Goal: Task Accomplishment & Management: Use online tool/utility

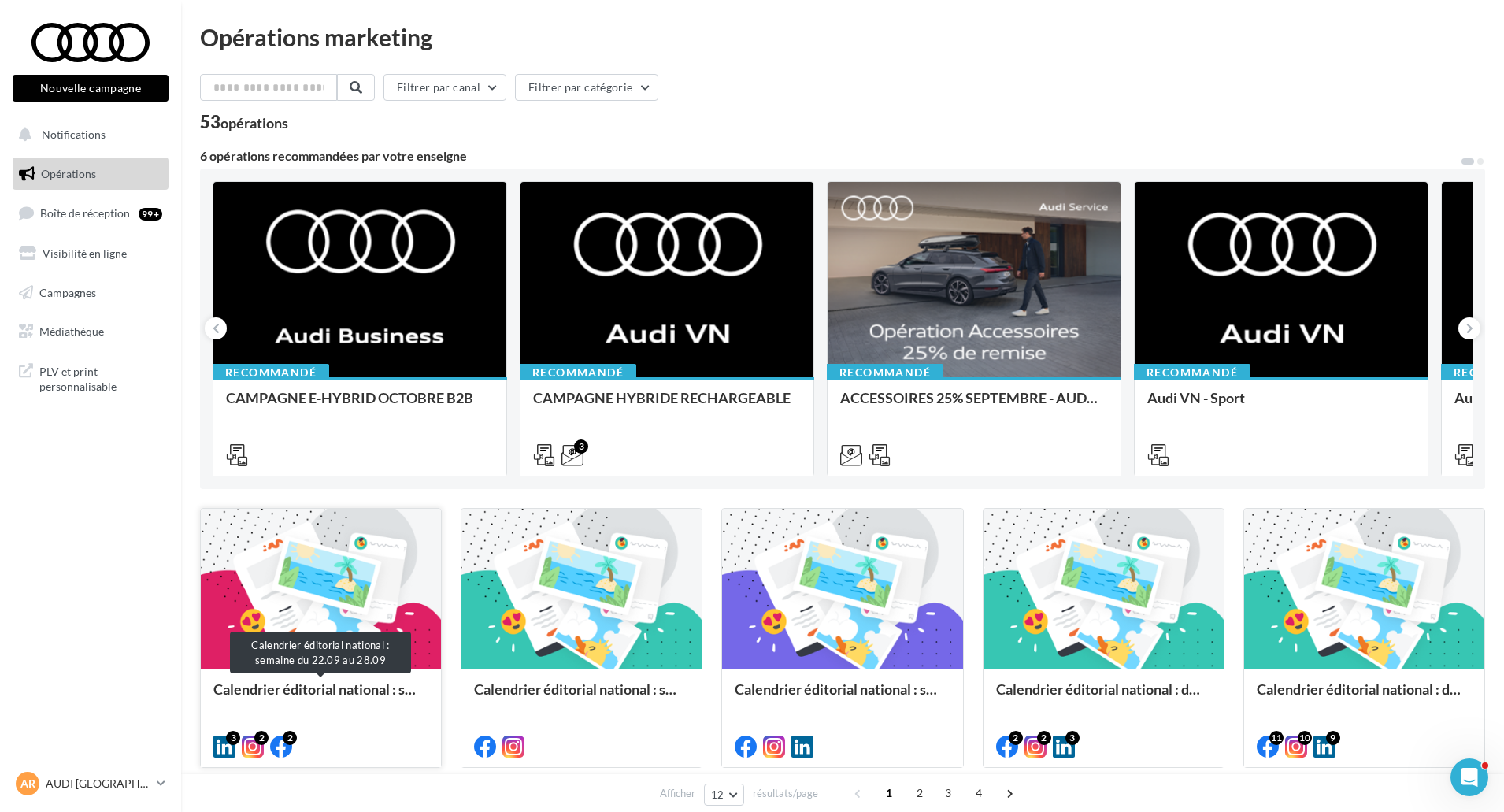
click at [297, 700] on div "Calendrier éditorial national : semaine du 22.09 au 28.09" at bounding box center [321, 696] width 215 height 32
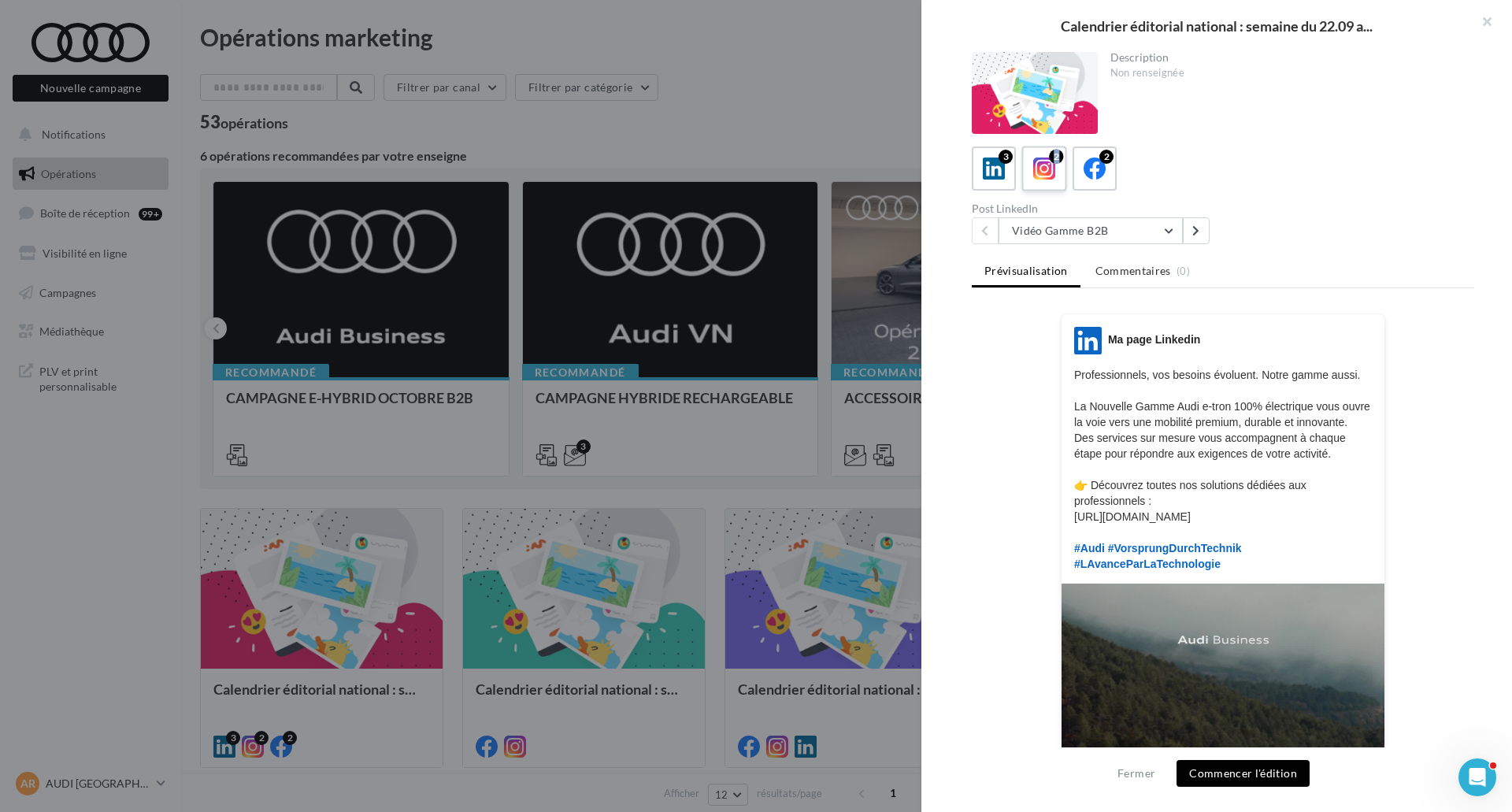
click at [1057, 162] on div "2" at bounding box center [1056, 156] width 14 height 14
click at [1047, 169] on icon at bounding box center [1044, 169] width 23 height 23
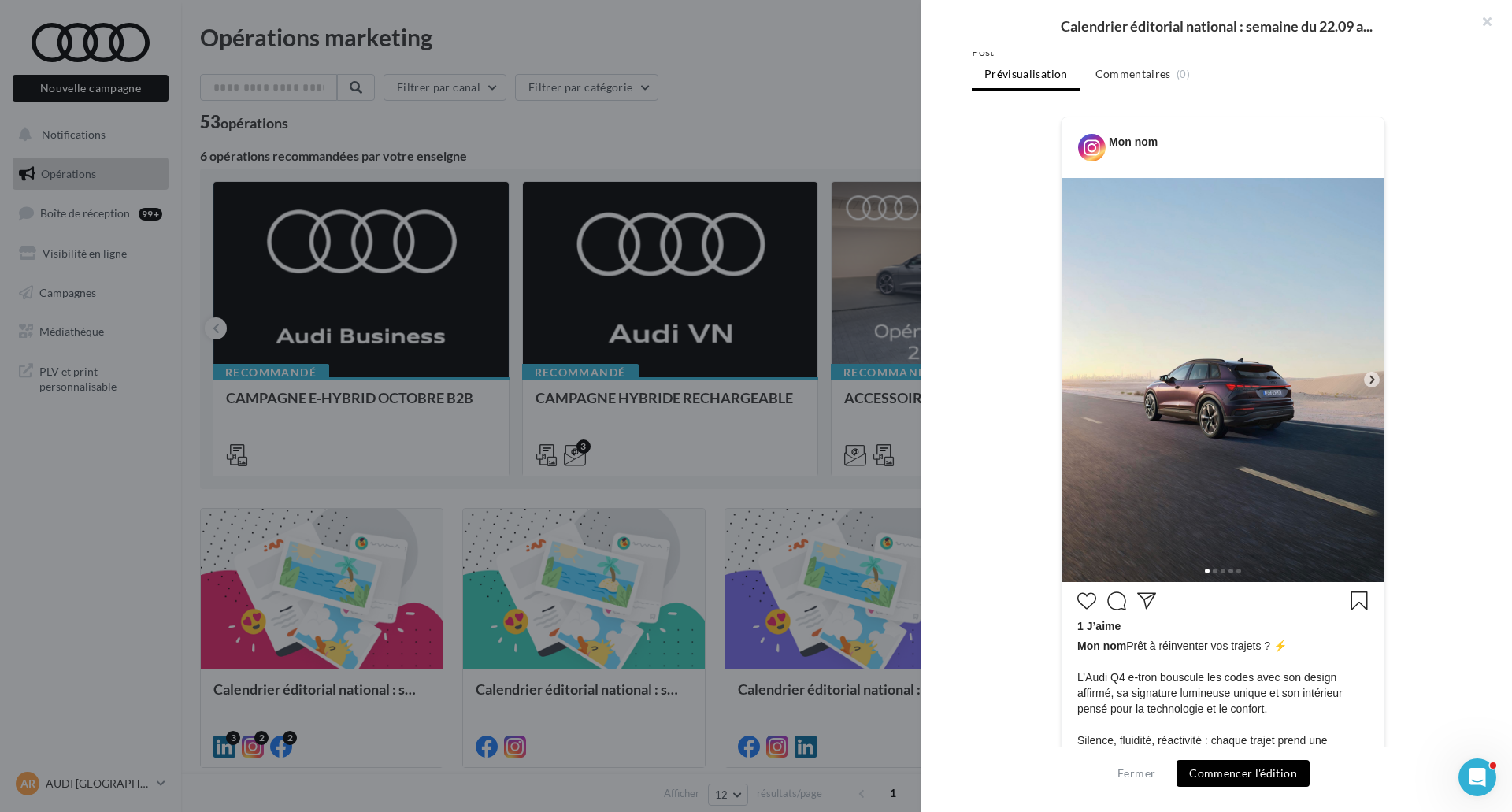
scroll to position [236, 0]
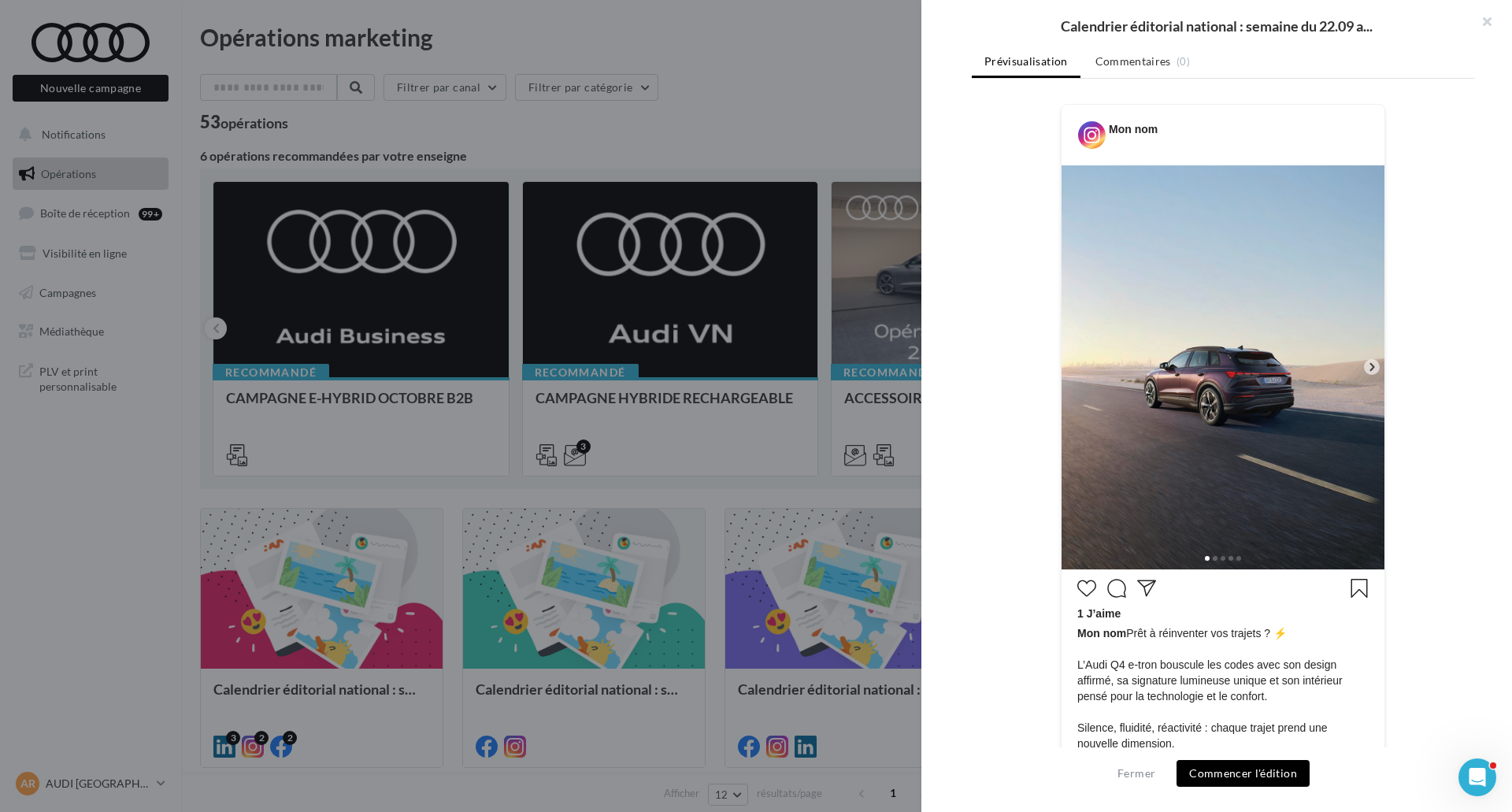
click at [1371, 366] on icon at bounding box center [1371, 366] width 14 height 14
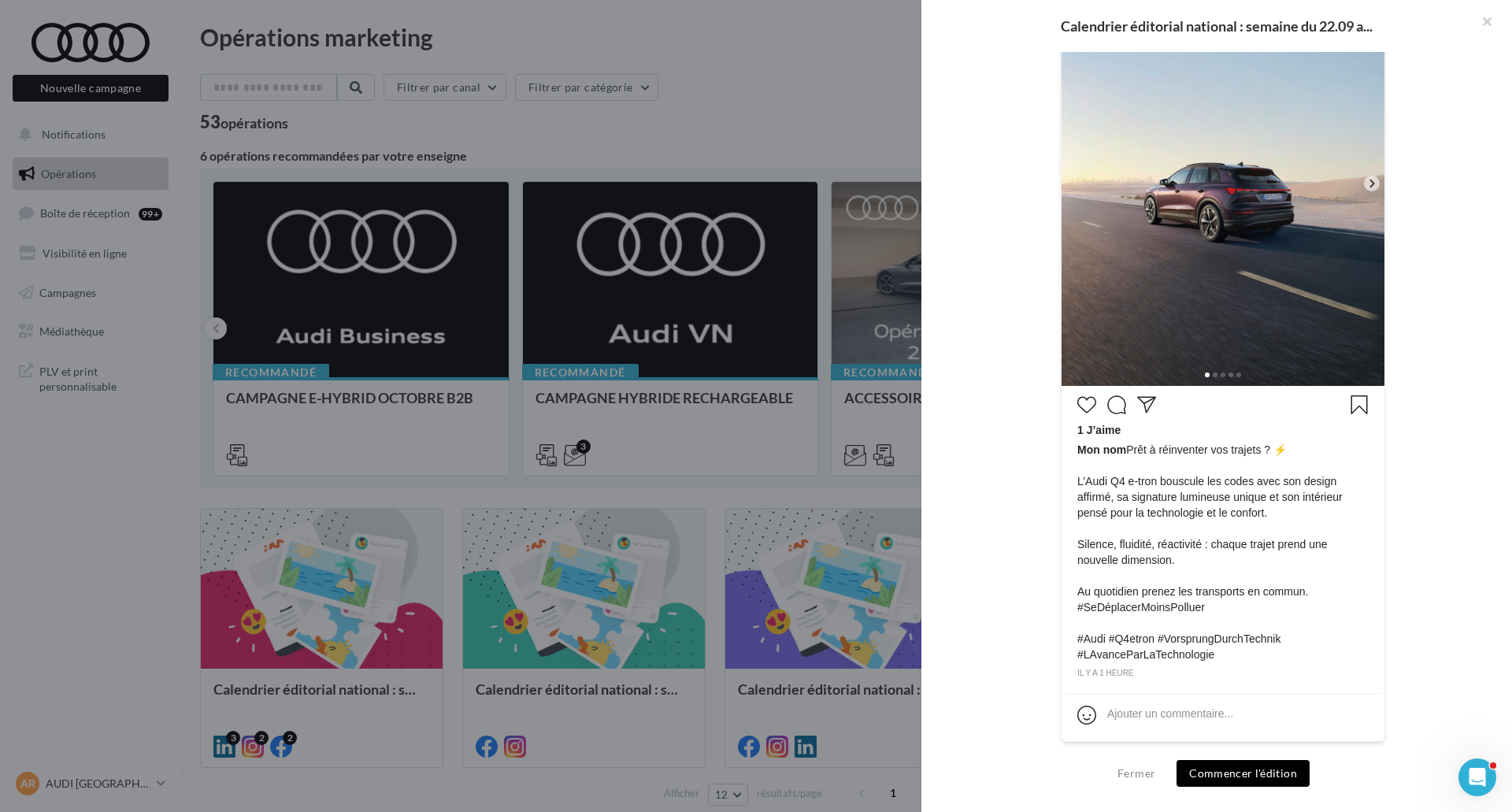
scroll to position [26, 0]
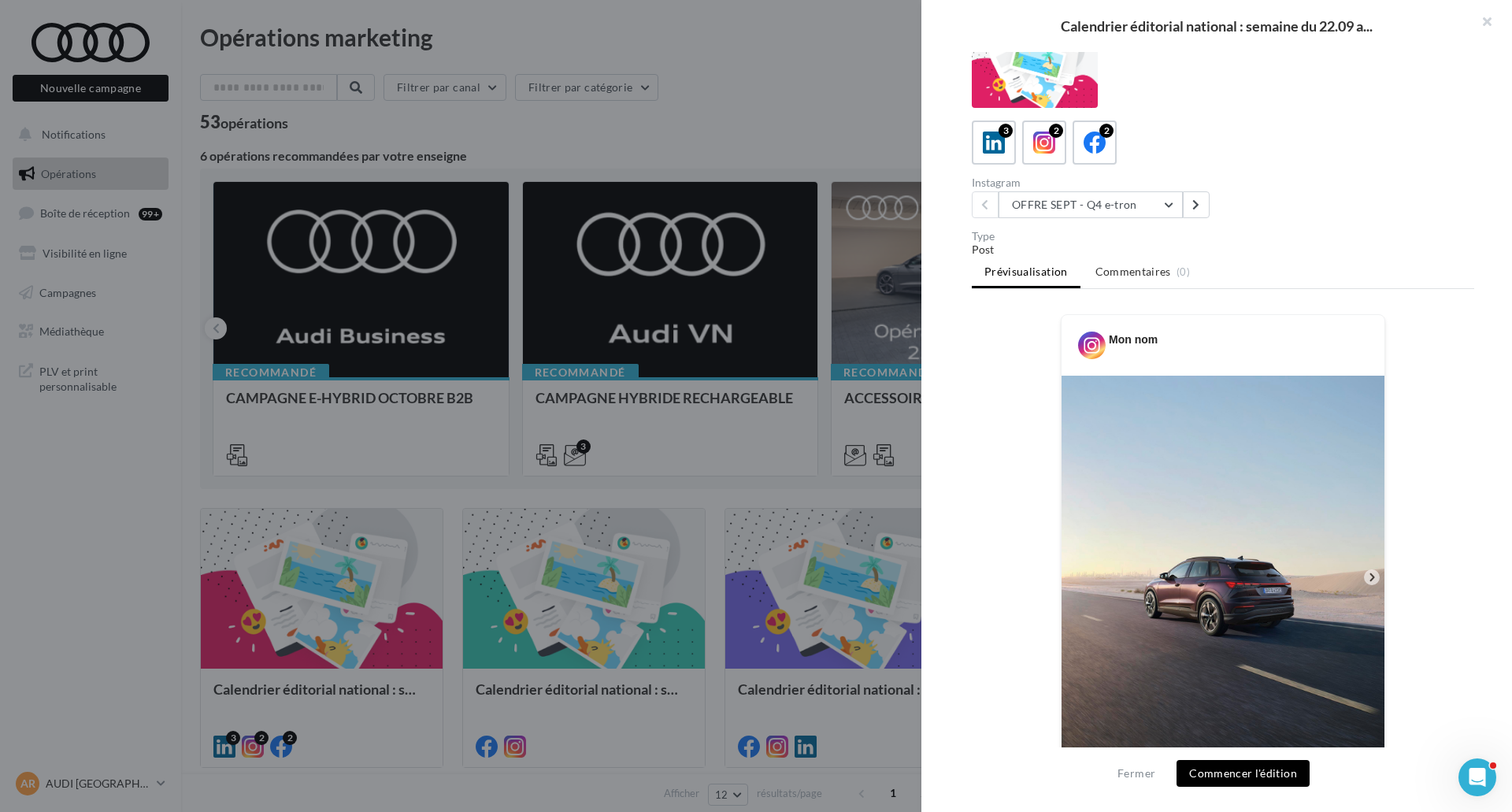
click at [1259, 788] on div "Fermer Commencer l'édition" at bounding box center [1216, 779] width 591 height 64
click at [1264, 772] on button "Commencer l'édition" at bounding box center [1242, 773] width 133 height 27
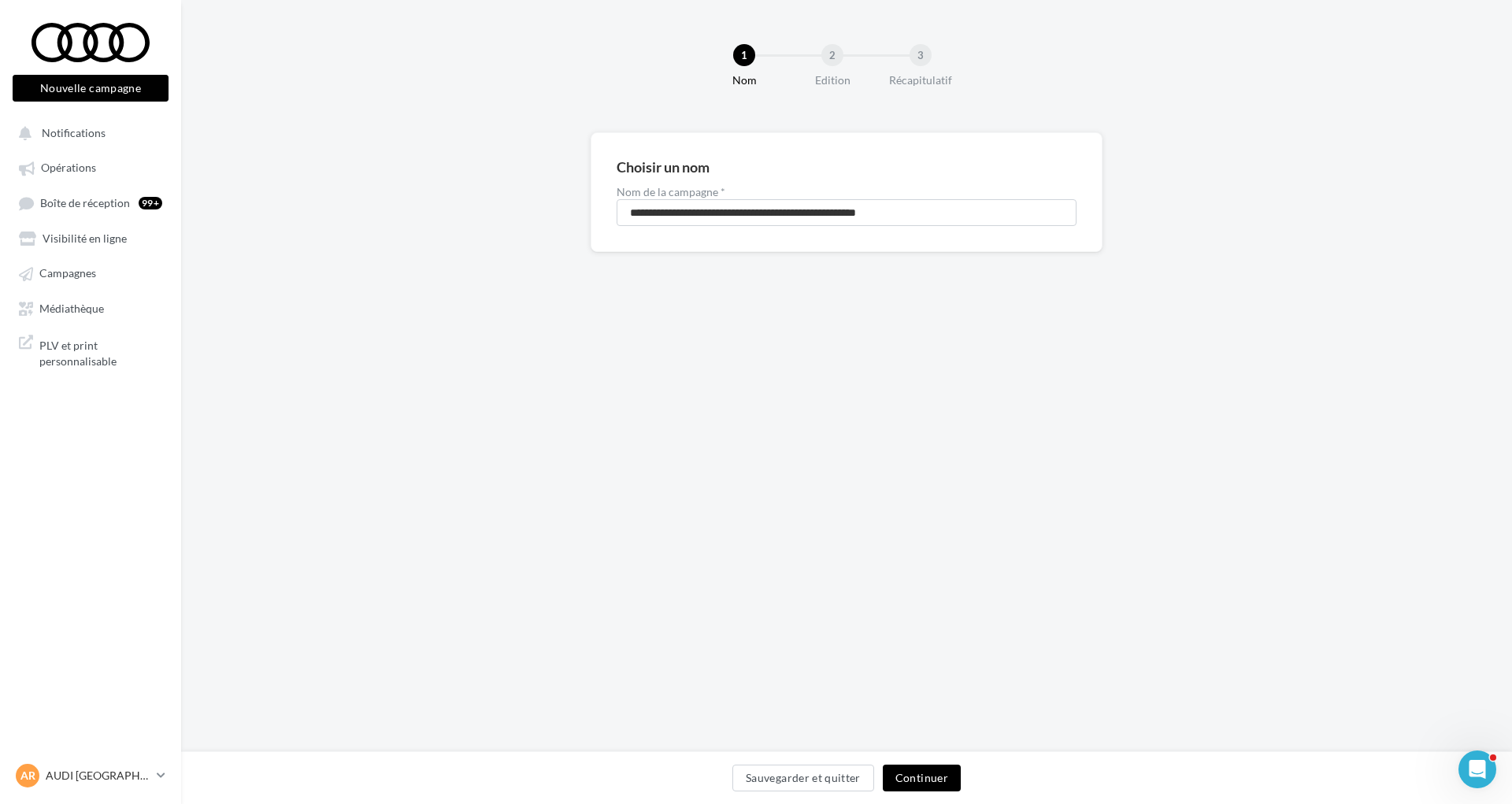
click at [925, 766] on button "Continuer" at bounding box center [922, 778] width 78 height 27
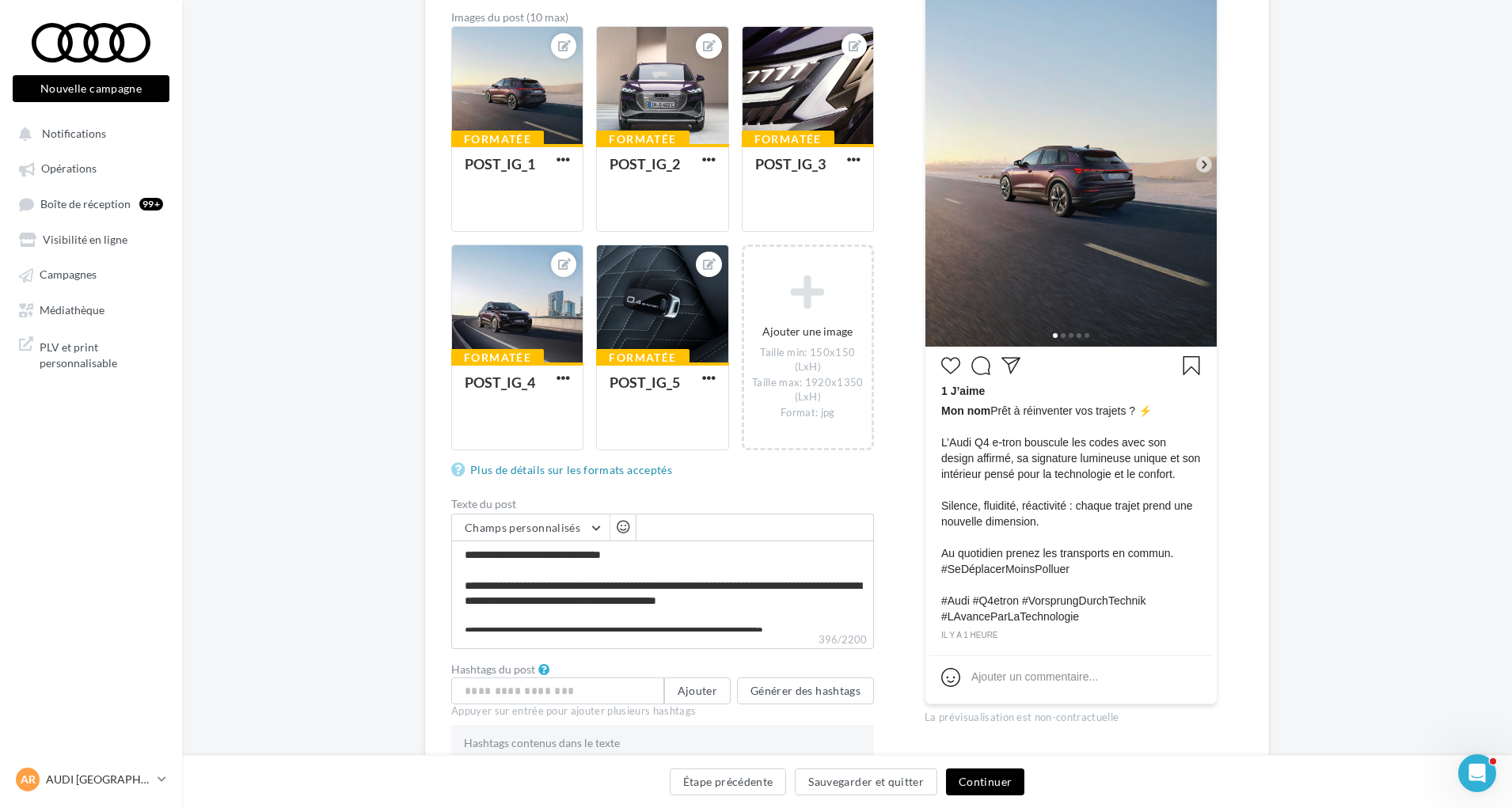
scroll to position [317, 0]
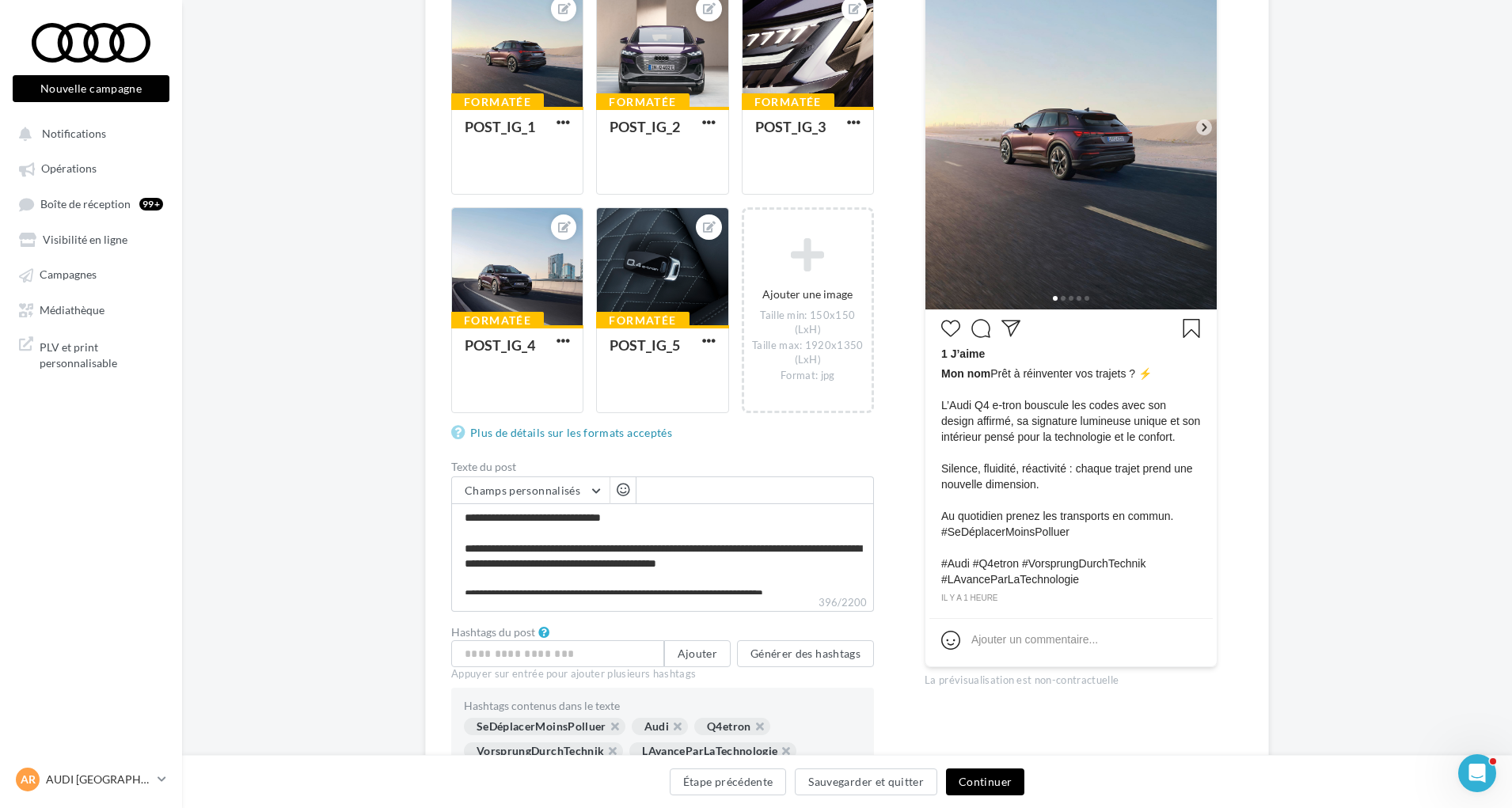
click at [967, 774] on button "Continuer" at bounding box center [985, 782] width 79 height 27
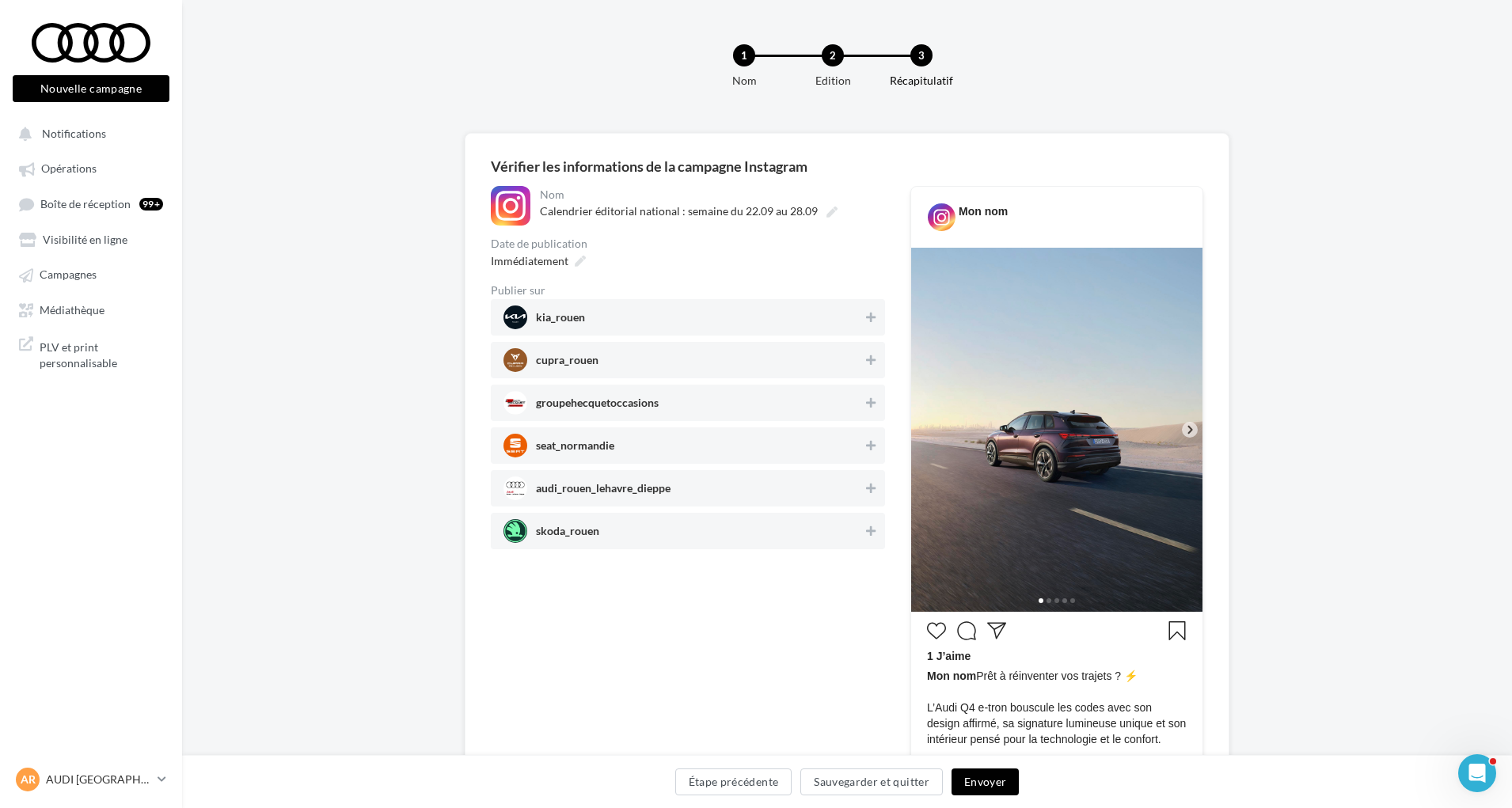
click at [650, 497] on span "audi_rouen_lehavre_dieppe" at bounding box center [603, 491] width 134 height 17
click at [576, 260] on icon at bounding box center [581, 261] width 11 height 11
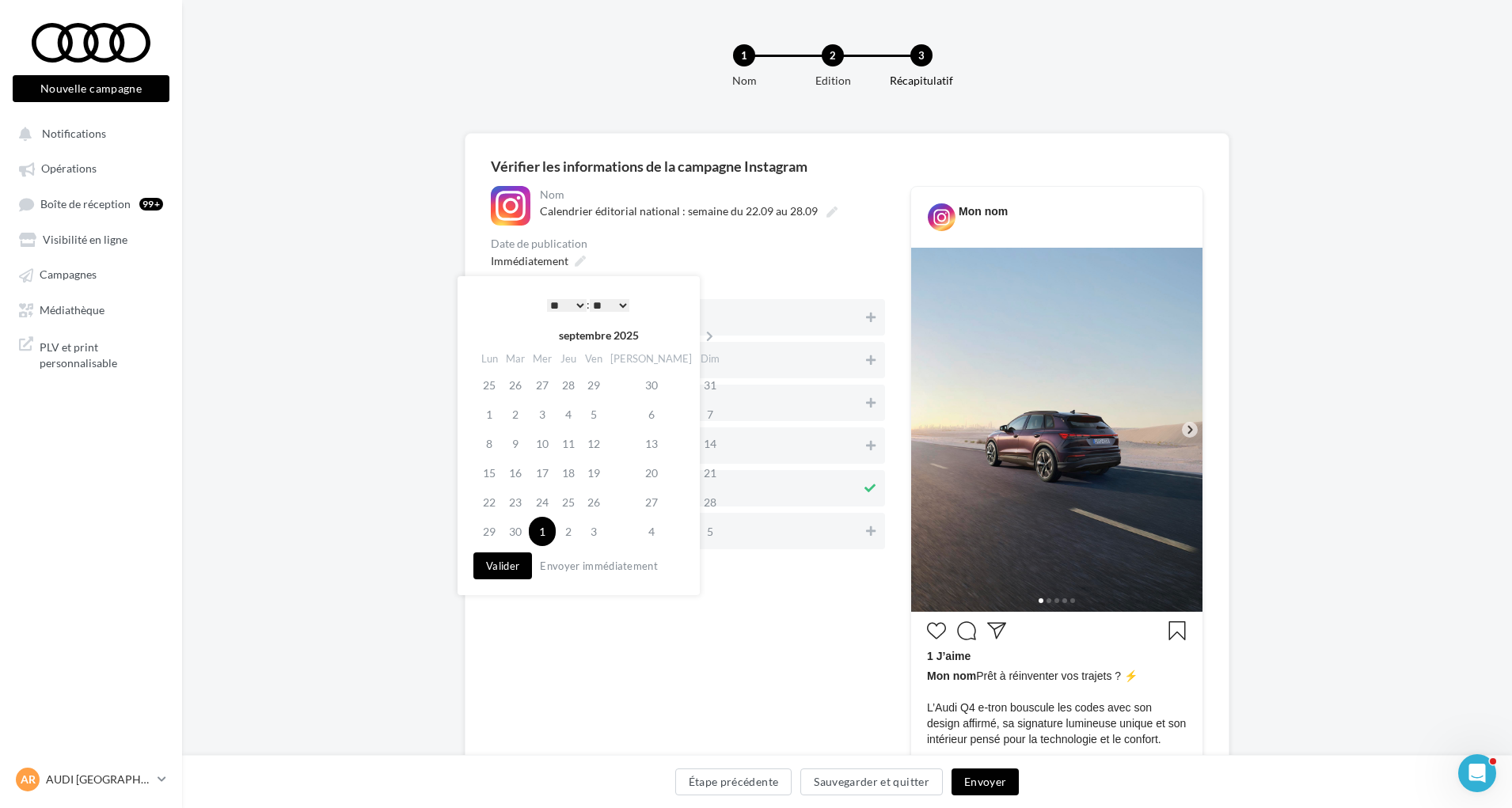
click at [569, 304] on select "* * * * * * * * * * ** ** ** ** ** ** ** ** ** ** ** ** ** **" at bounding box center [567, 305] width 39 height 12
click at [503, 567] on button "Valider" at bounding box center [503, 566] width 59 height 27
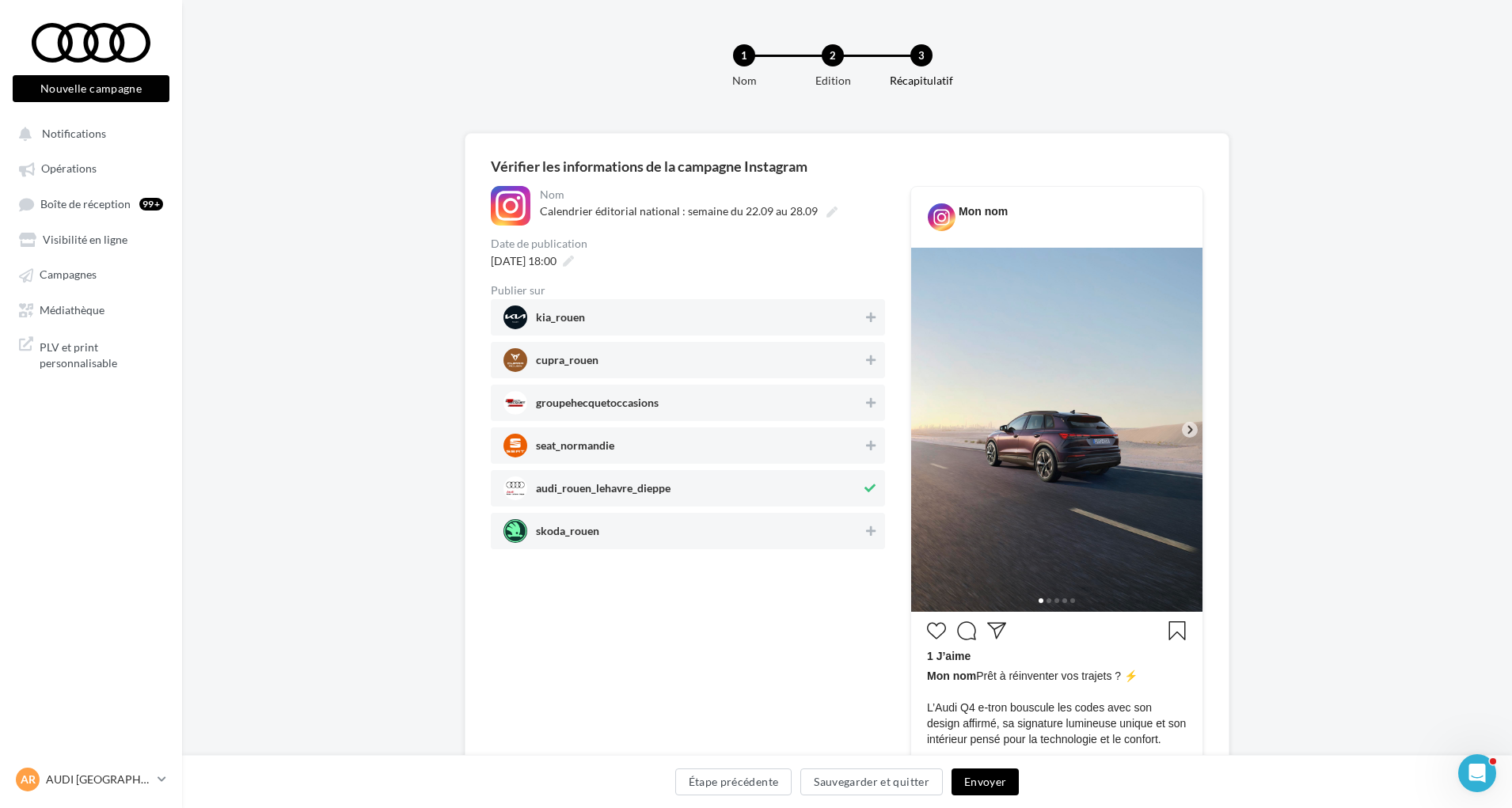
click at [964, 782] on button "Envoyer" at bounding box center [985, 782] width 67 height 27
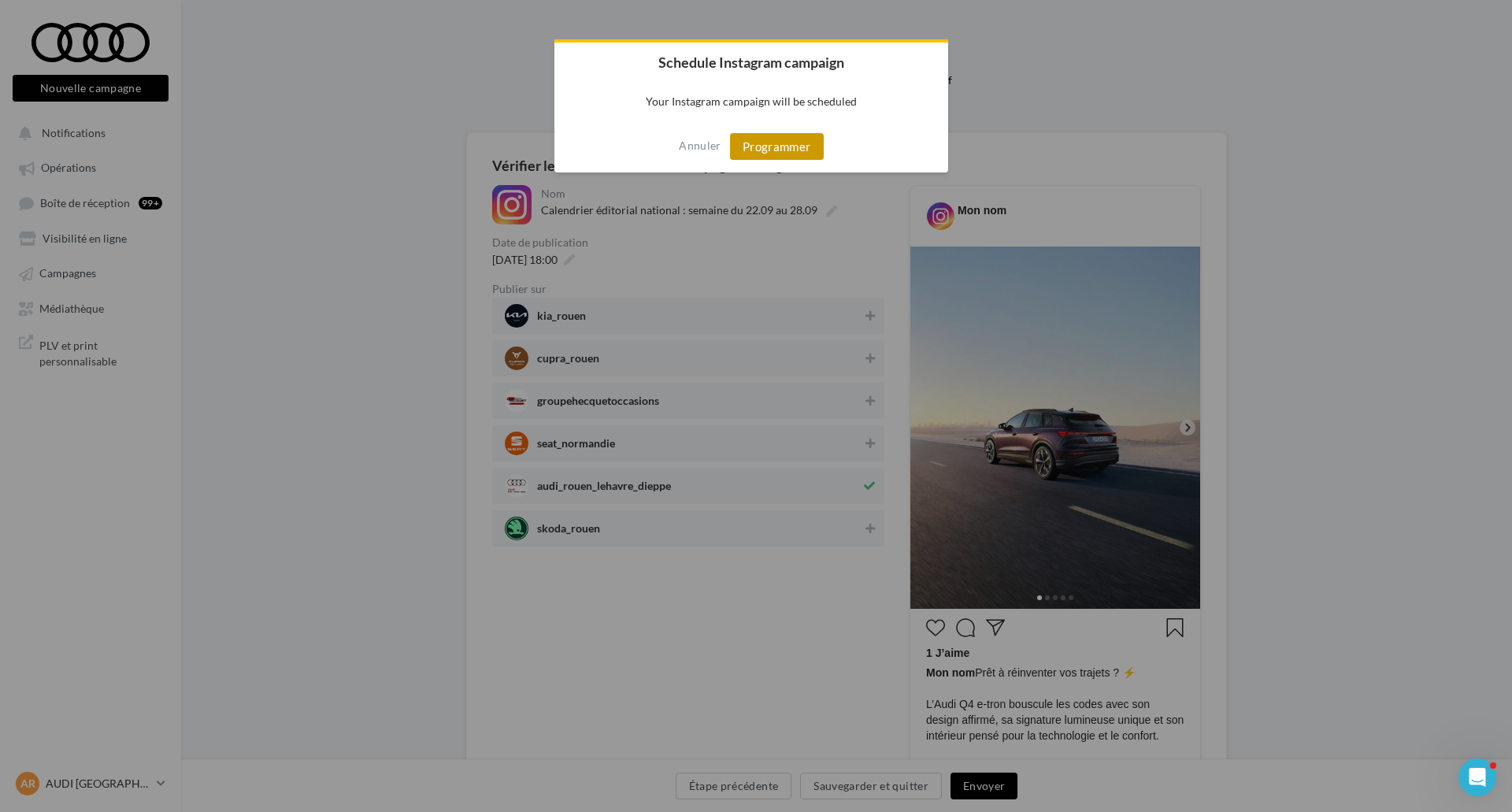
click at [766, 151] on button "Programmer" at bounding box center [776, 146] width 94 height 27
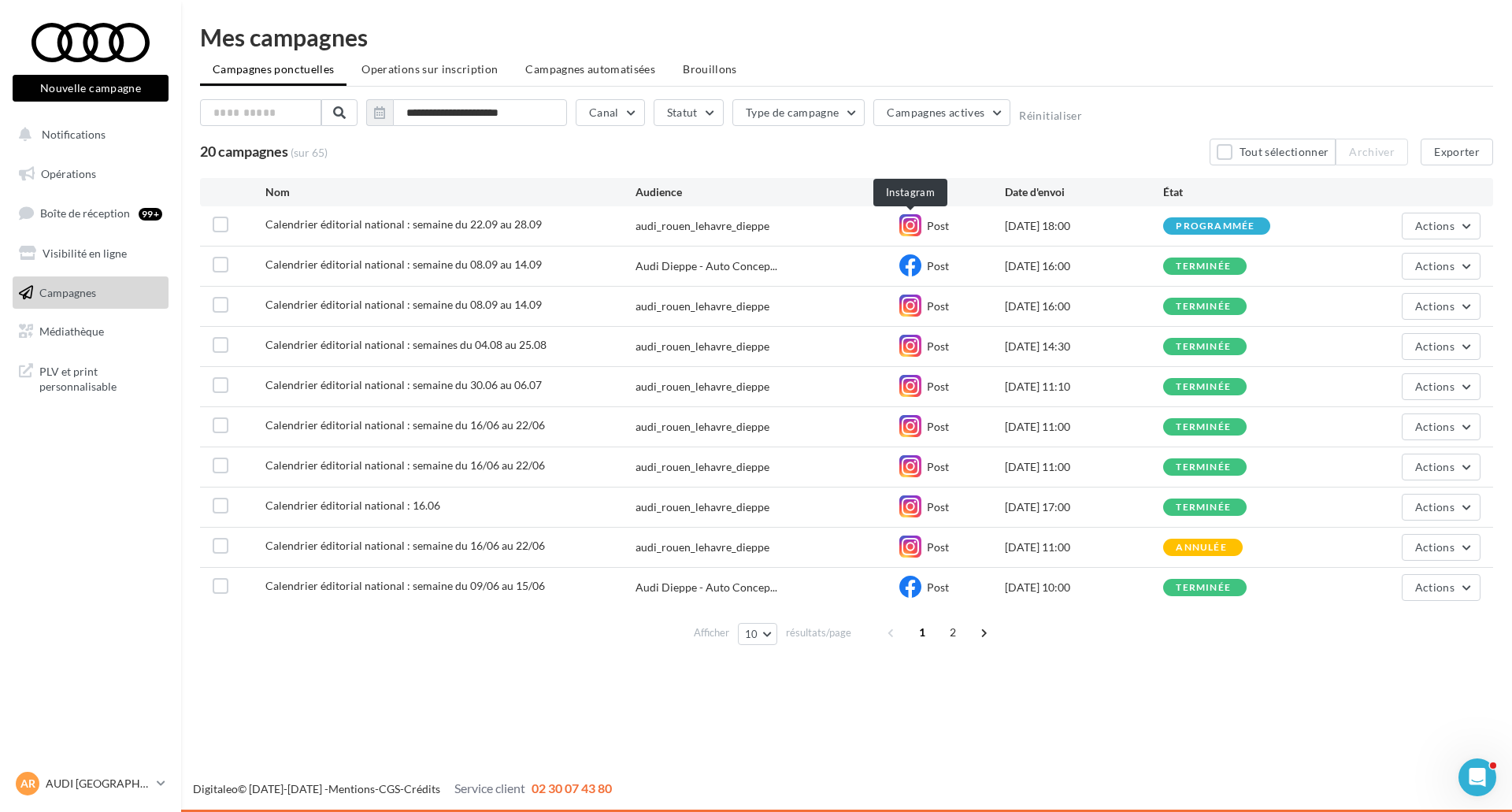
click at [907, 226] on icon at bounding box center [910, 225] width 22 height 22
drag, startPoint x: 798, startPoint y: 226, endPoint x: 604, endPoint y: 231, distance: 194.1
click at [604, 231] on div "Calendrier éditorial national : semaine du 22.09 au 28.09 audi_rouen_lehavre_di…" at bounding box center [846, 226] width 1293 height 39
click at [85, 45] on div at bounding box center [90, 42] width 126 height 39
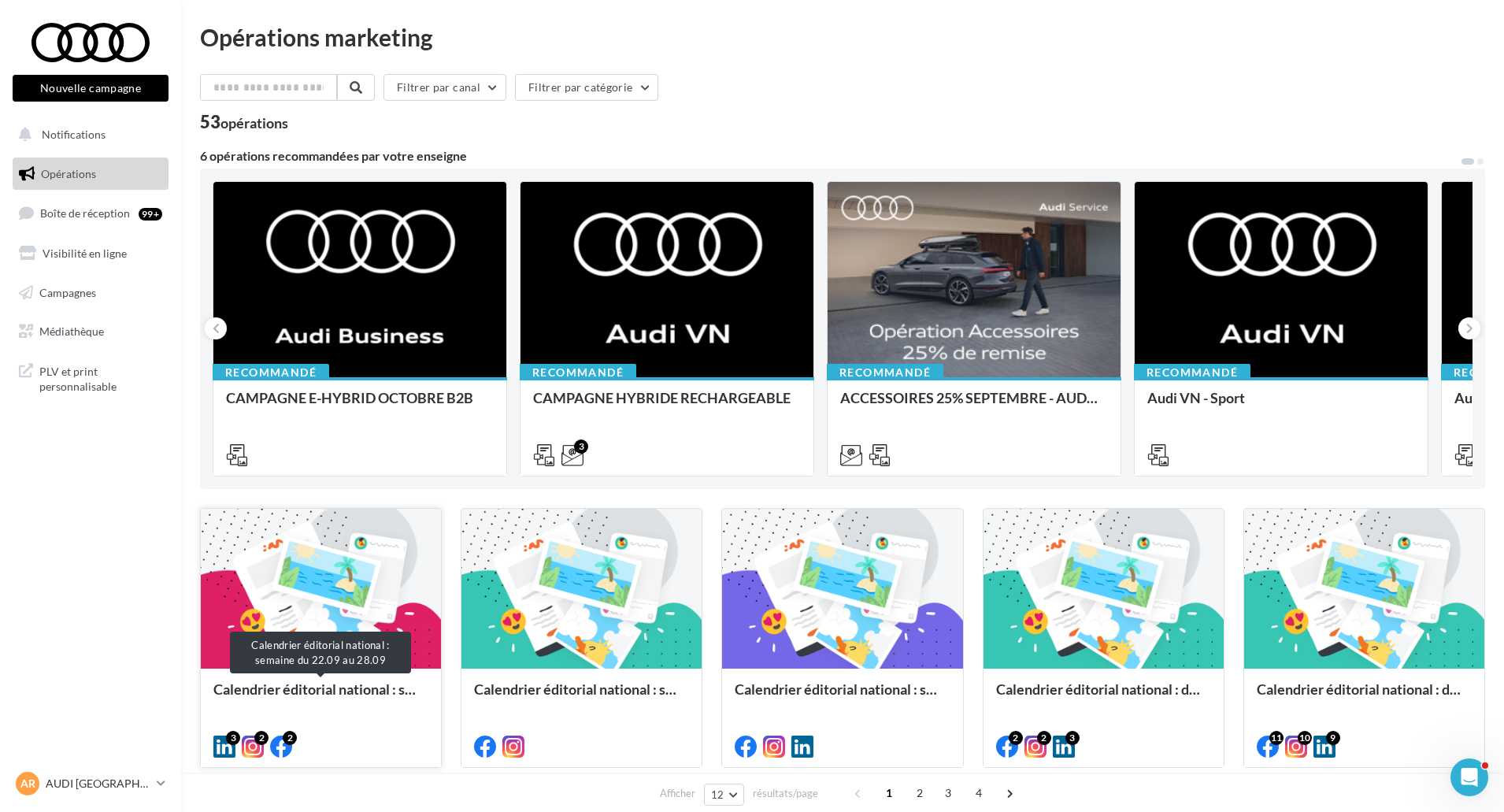
click at [349, 687] on div "Calendrier éditorial national : semaine du 22.09 au 28.09" at bounding box center [321, 696] width 215 height 32
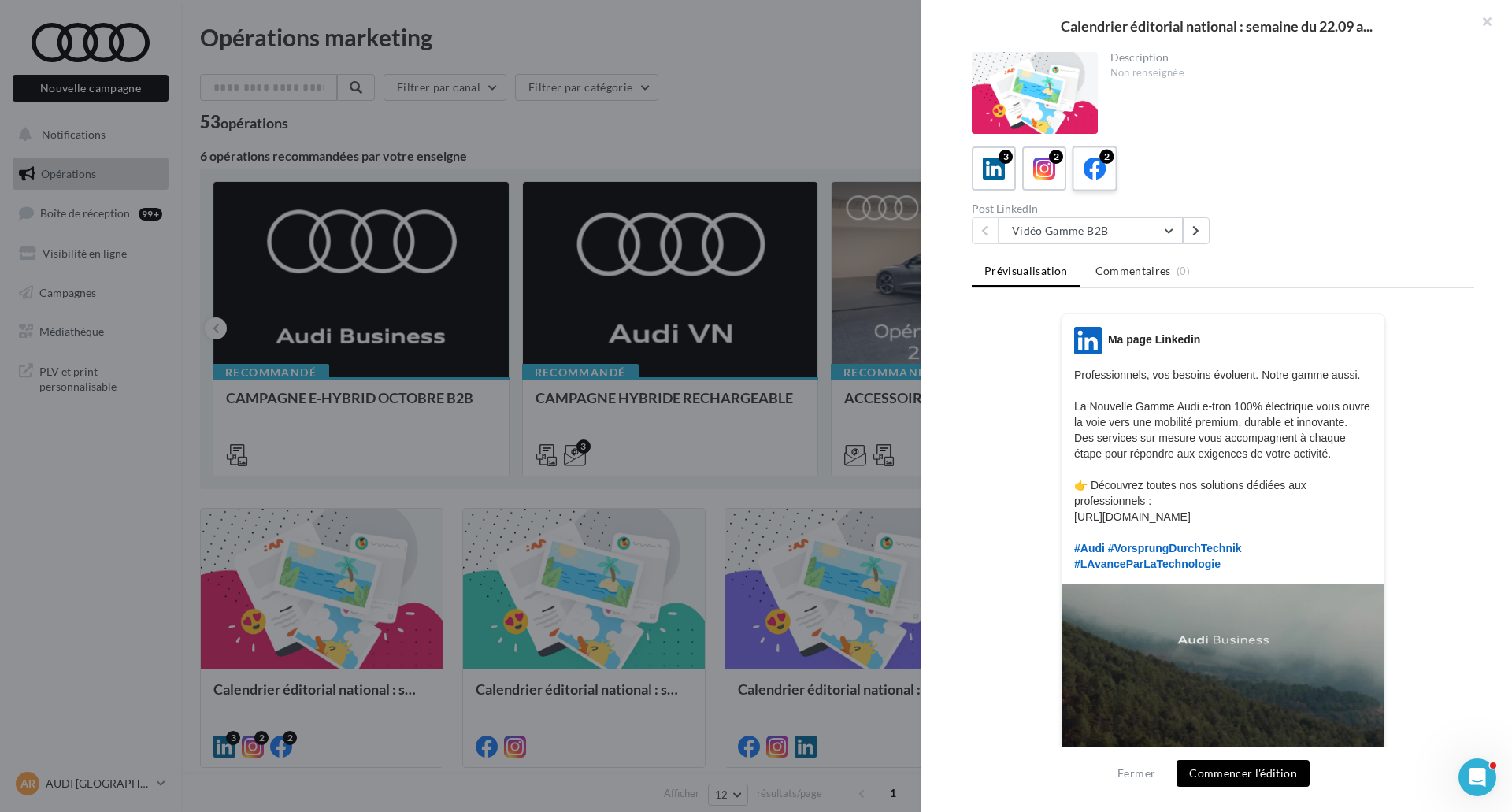
click at [1091, 169] on icon at bounding box center [1095, 169] width 23 height 23
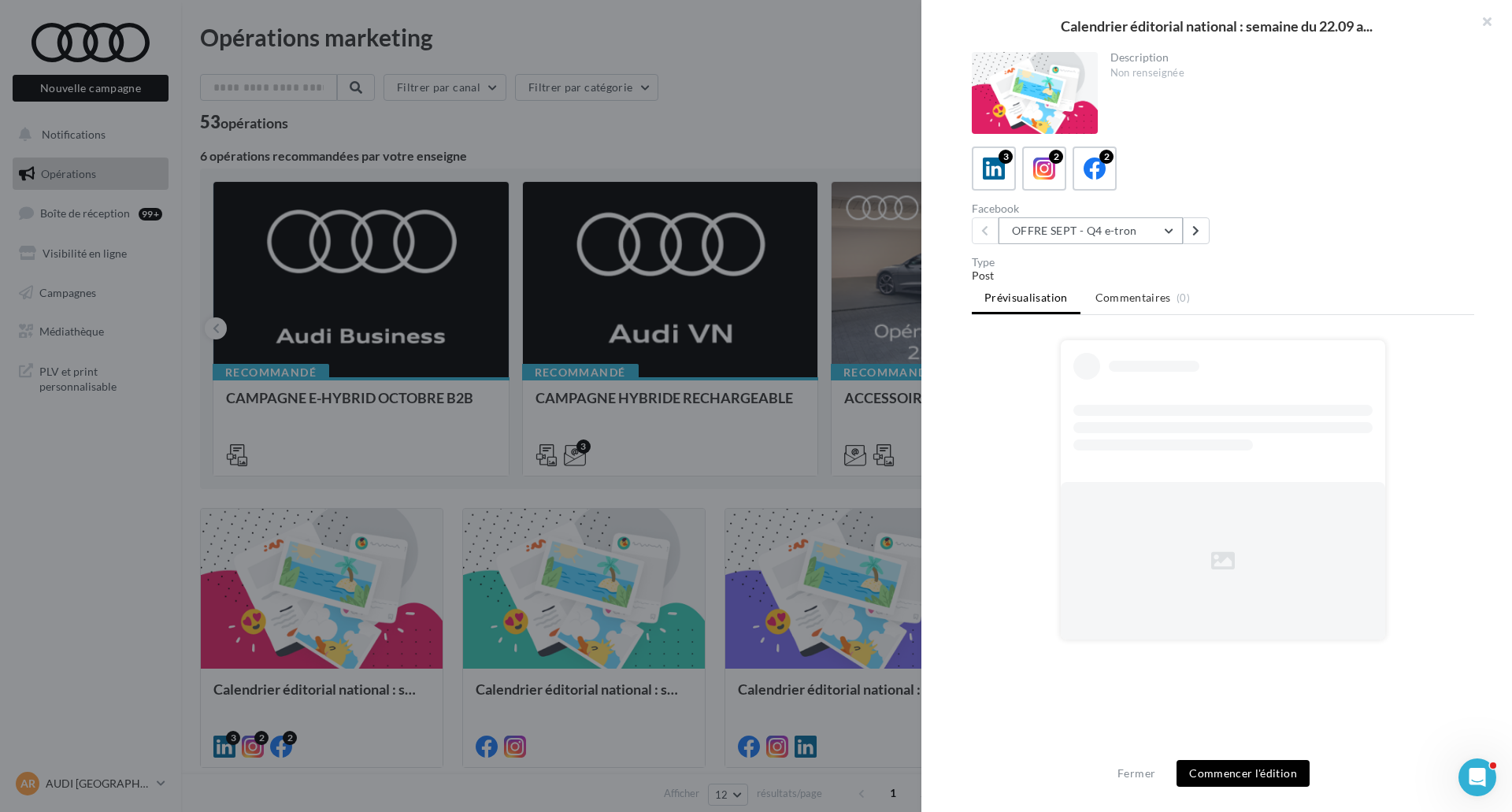
click at [1134, 230] on button "OFFRE SEPT - Q4 e-tron" at bounding box center [1091, 230] width 184 height 27
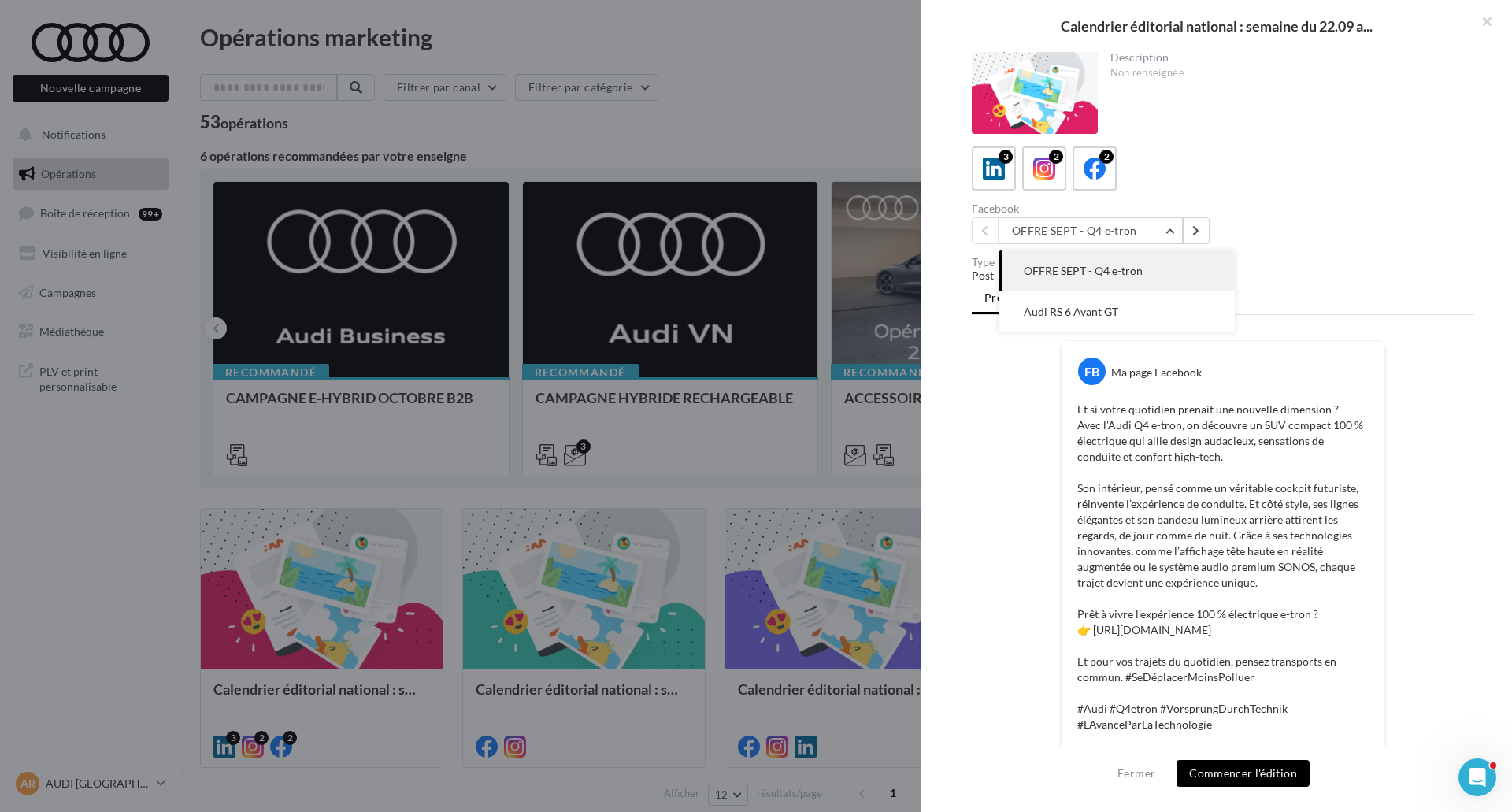
click at [1155, 267] on button "OFFRE SEPT - Q4 e-tron" at bounding box center [1117, 270] width 236 height 41
click at [1248, 777] on button "Commencer l'édition" at bounding box center [1242, 773] width 133 height 27
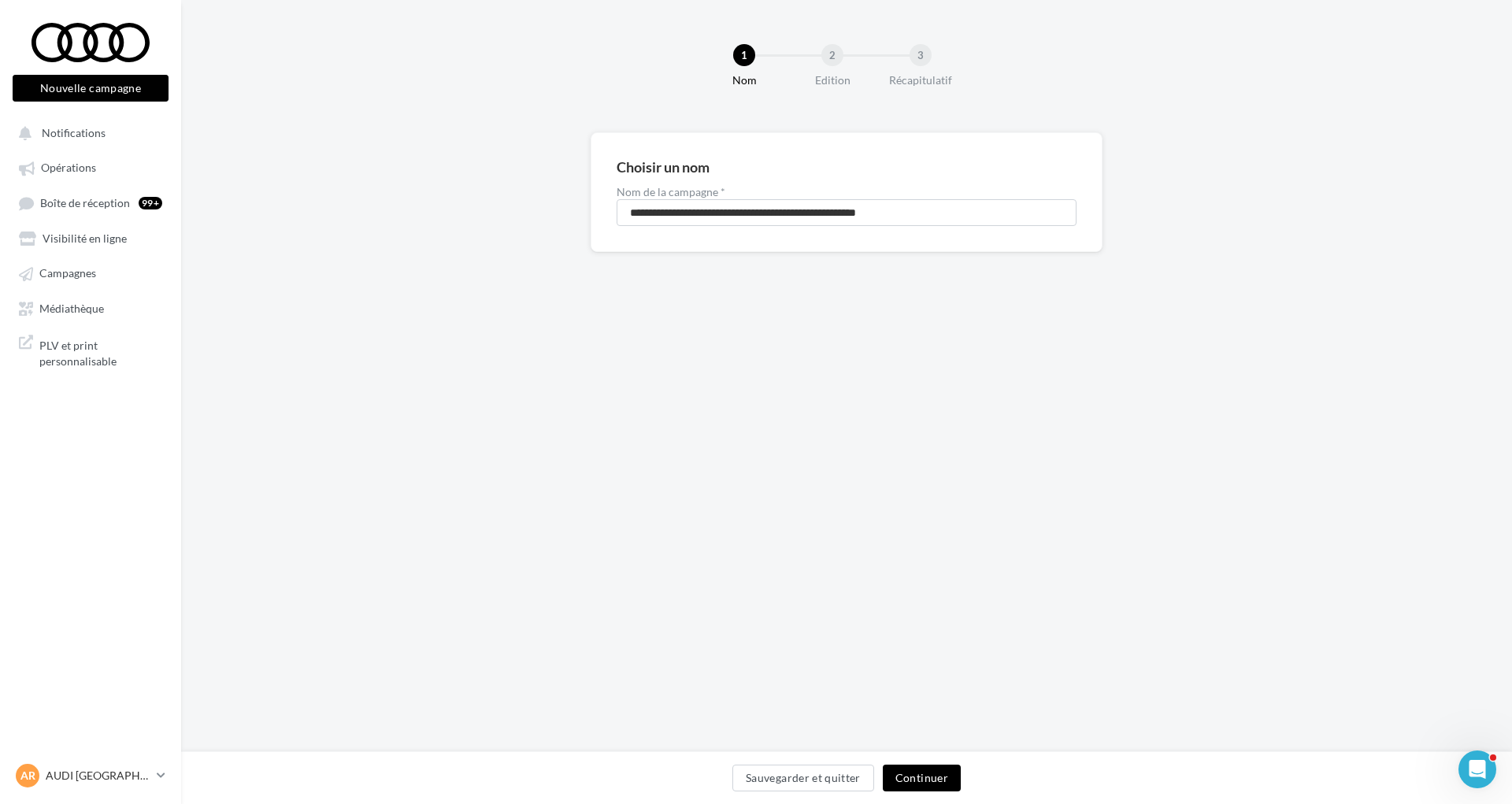
click at [934, 780] on button "Continuer" at bounding box center [922, 778] width 78 height 27
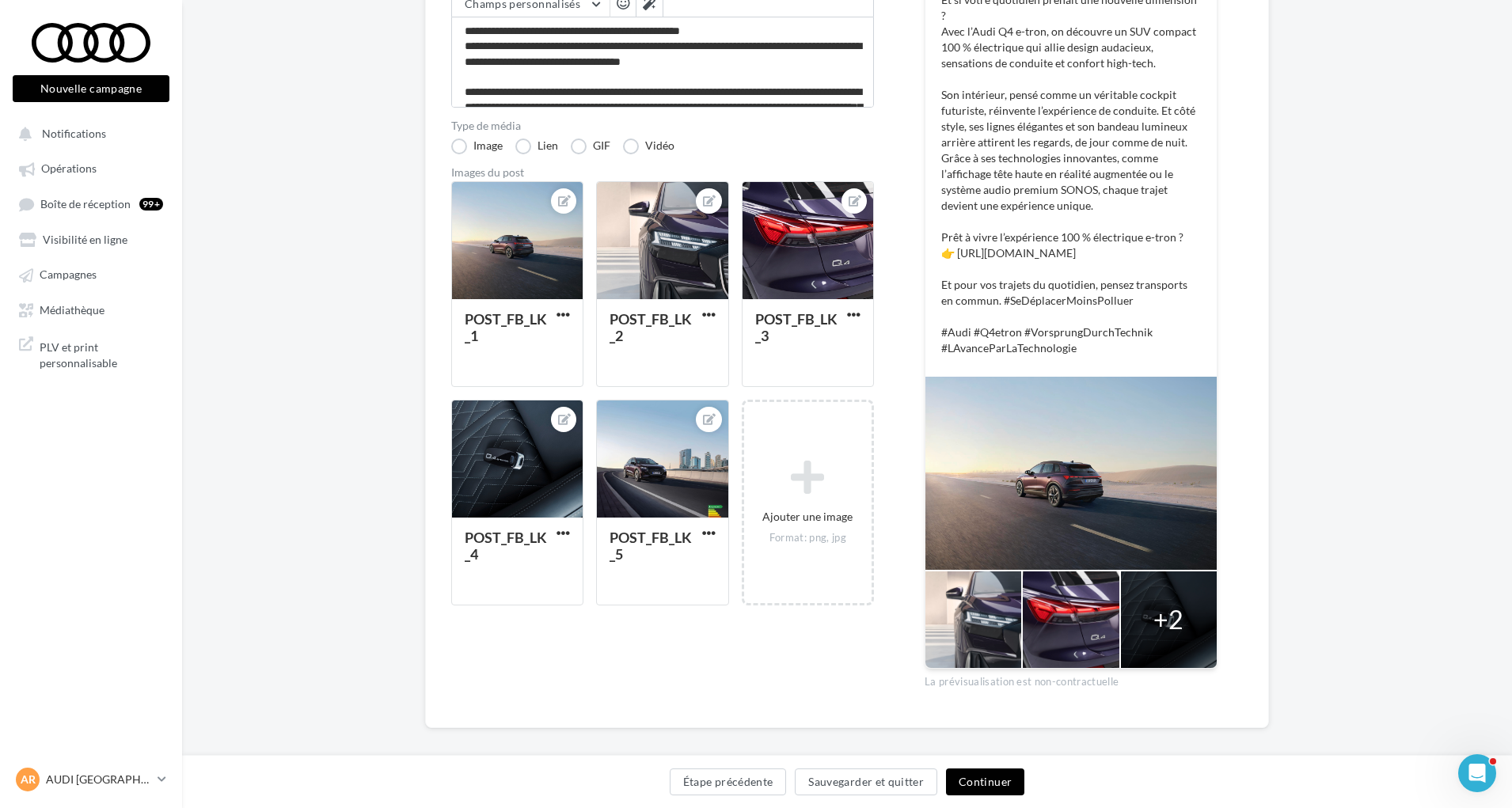
scroll to position [283, 0]
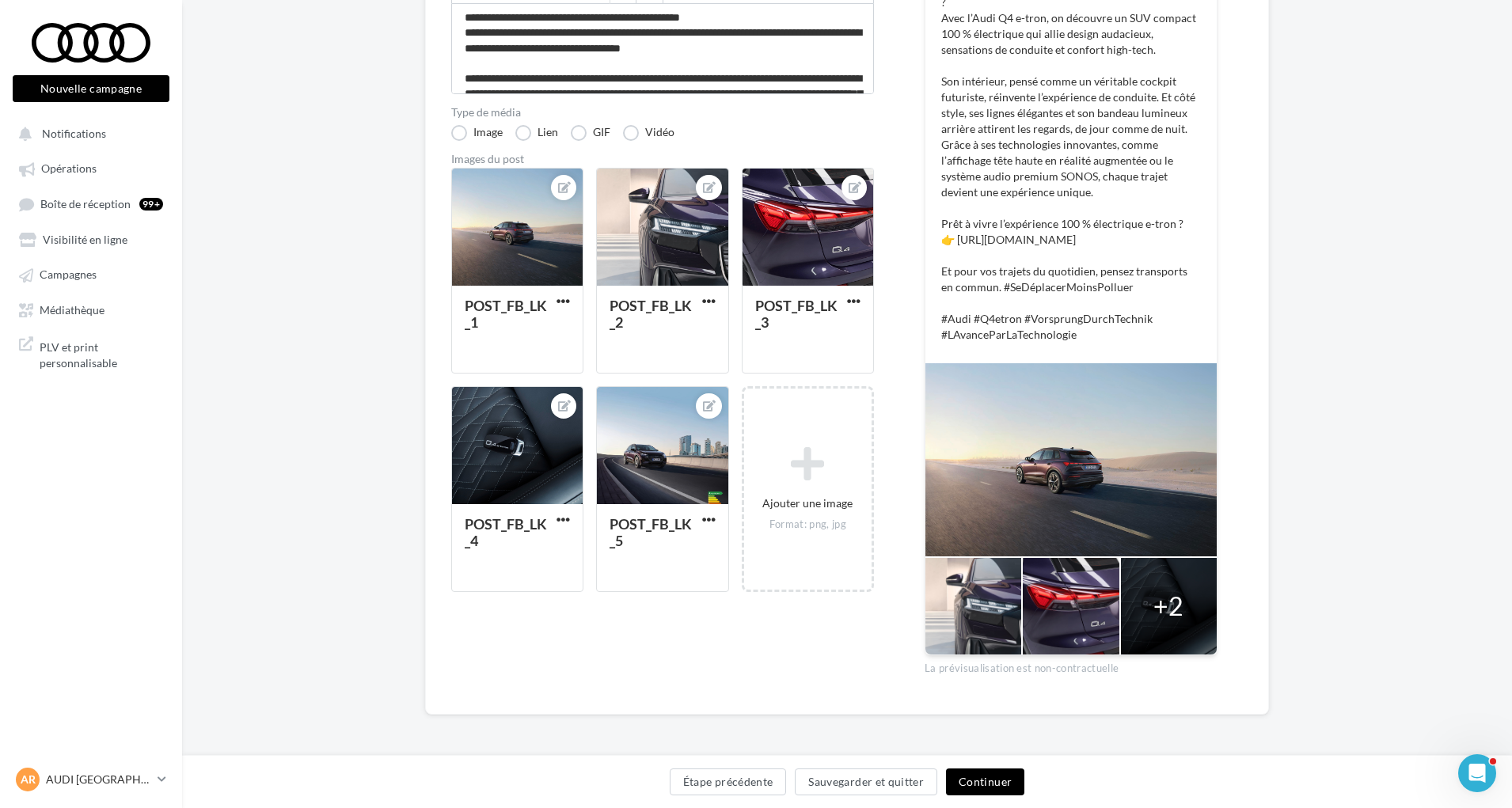
click at [979, 780] on button "Continuer" at bounding box center [985, 782] width 79 height 27
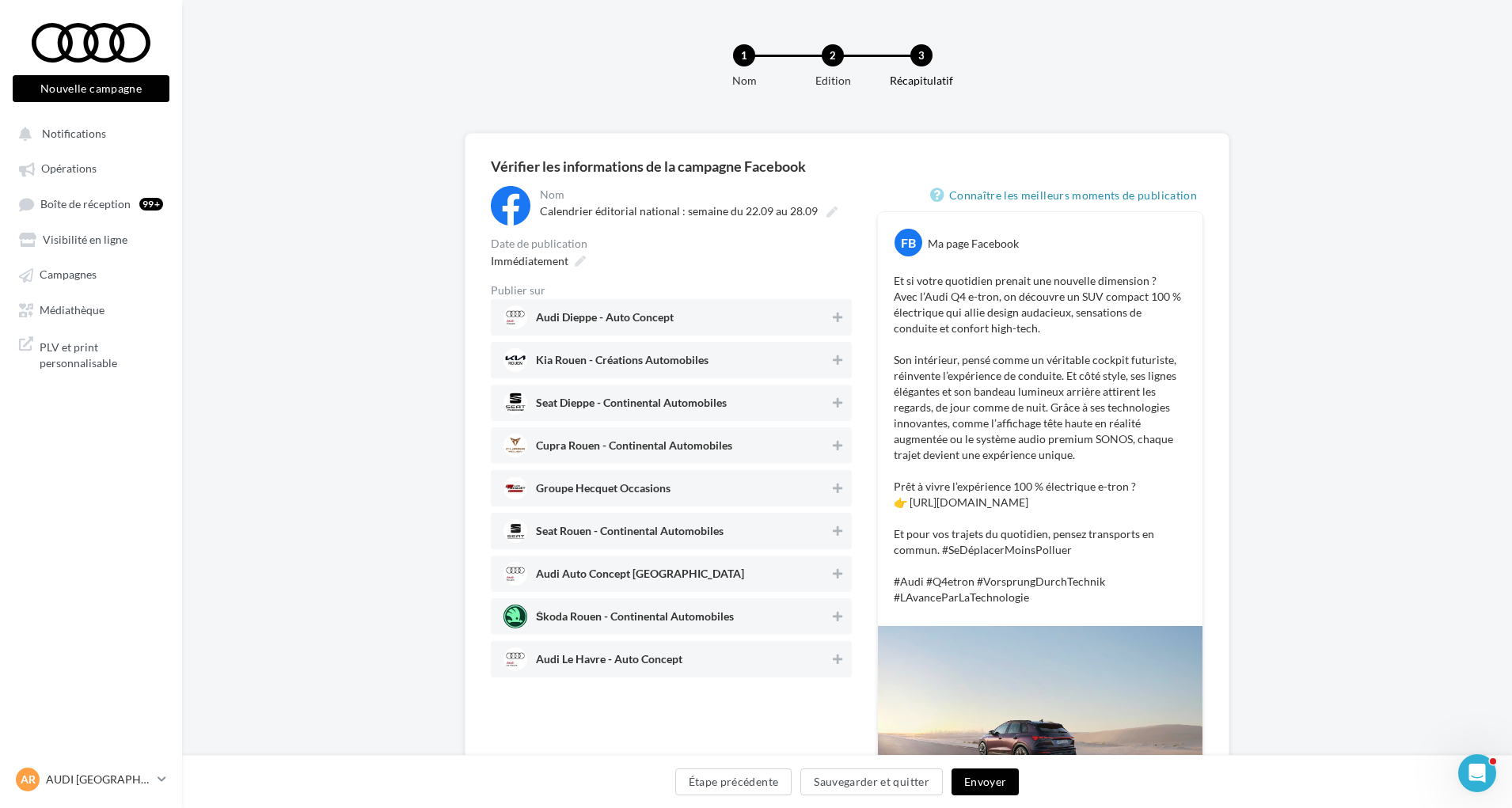
click at [654, 663] on span "Audi Le Havre - Auto Concept" at bounding box center [609, 662] width 147 height 17
click at [629, 567] on span "Audi Auto Concept Rouen" at bounding box center [667, 573] width 326 height 24
click at [655, 319] on span "Audi Dieppe - Auto Concept" at bounding box center [604, 320] width 138 height 17
click at [566, 262] on span "Immédiatement" at bounding box center [529, 260] width 78 height 13
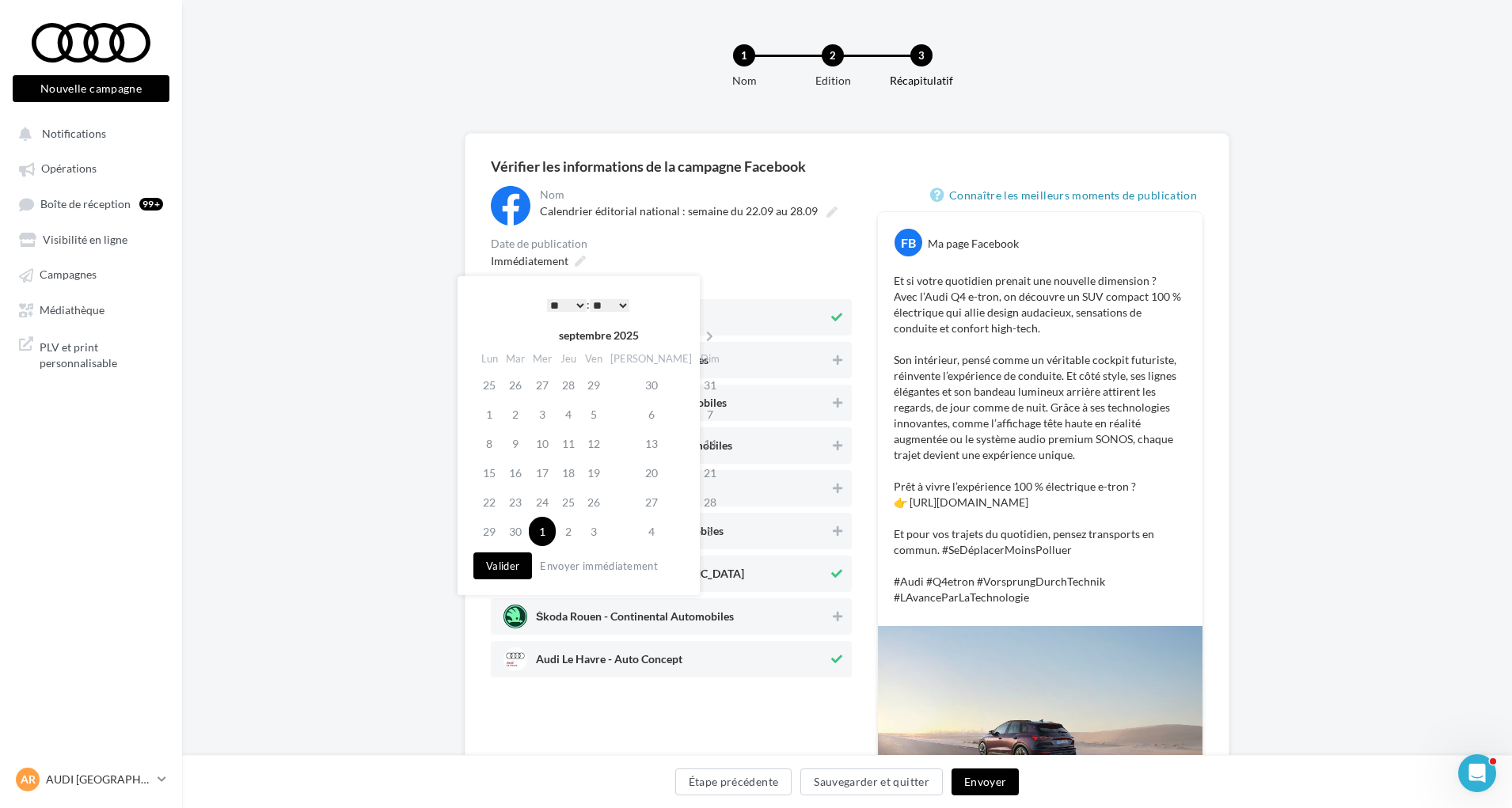
click at [570, 311] on select "* * * * * * * * * * ** ** ** ** ** ** ** ** ** ** ** ** ** **" at bounding box center [567, 305] width 39 height 12
click at [504, 559] on button "Valider" at bounding box center [503, 566] width 59 height 27
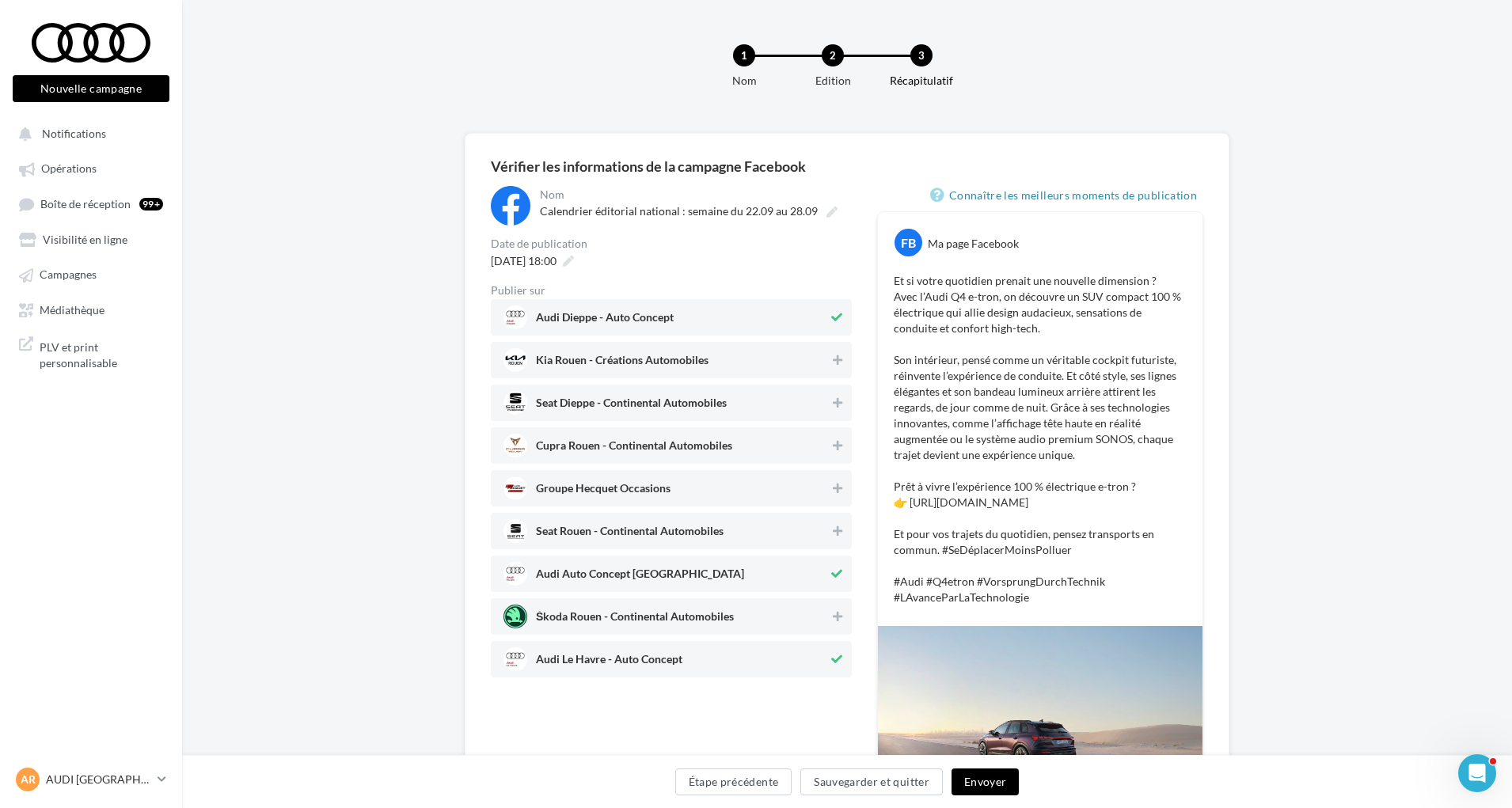
click at [981, 780] on button "Envoyer" at bounding box center [985, 782] width 67 height 27
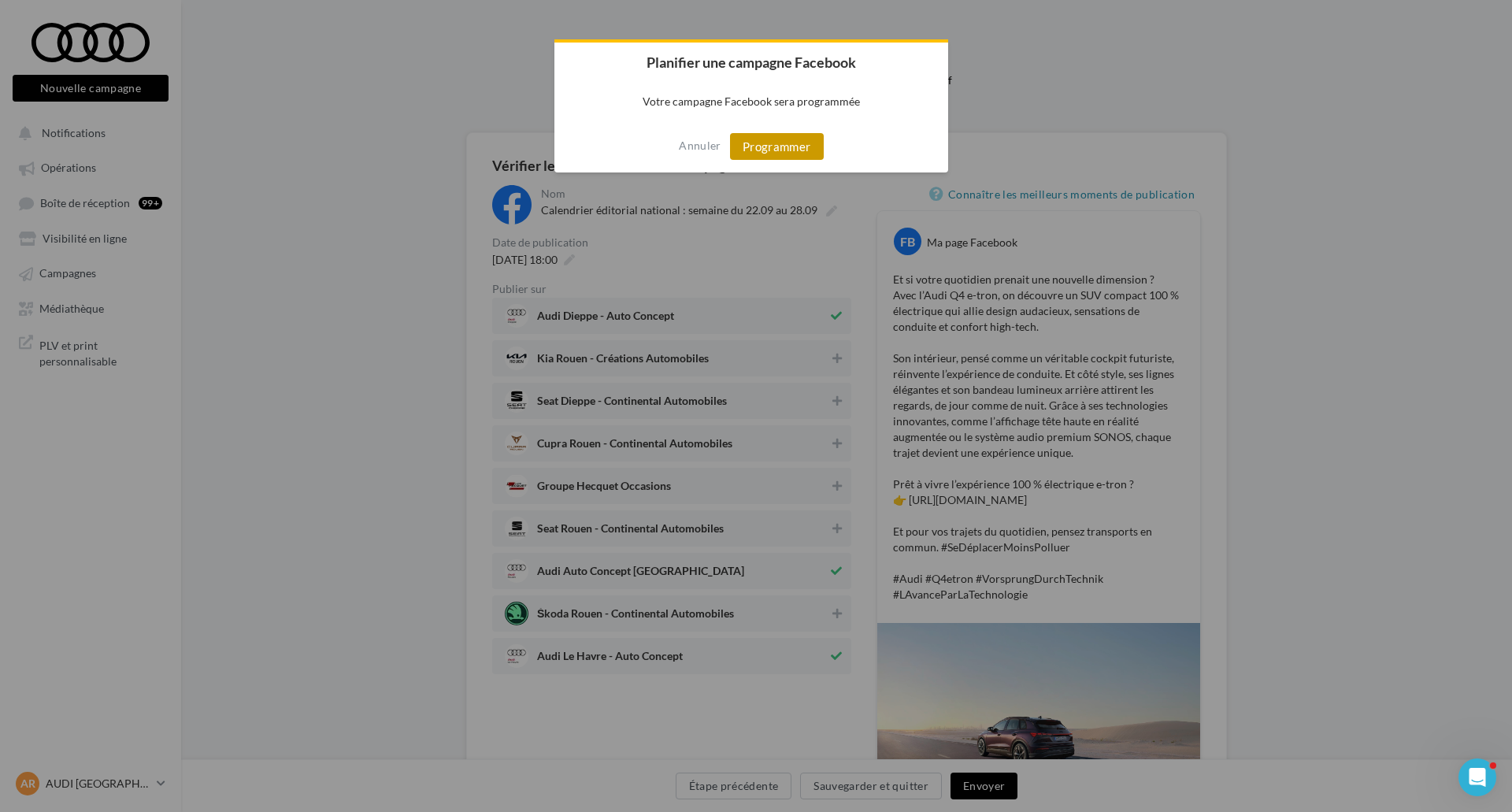
click at [766, 147] on button "Programmer" at bounding box center [776, 146] width 94 height 27
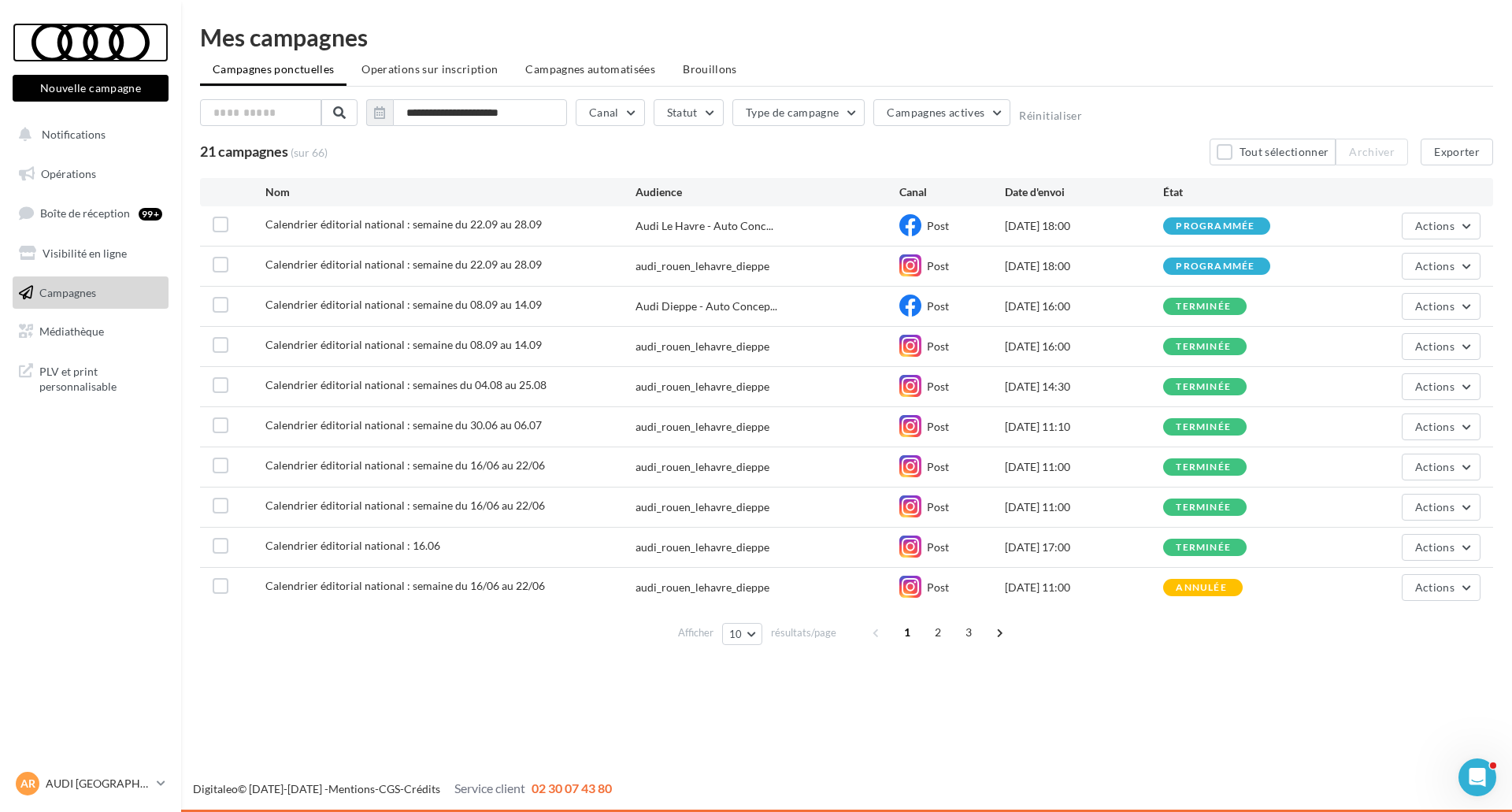
click at [88, 50] on div at bounding box center [90, 42] width 126 height 39
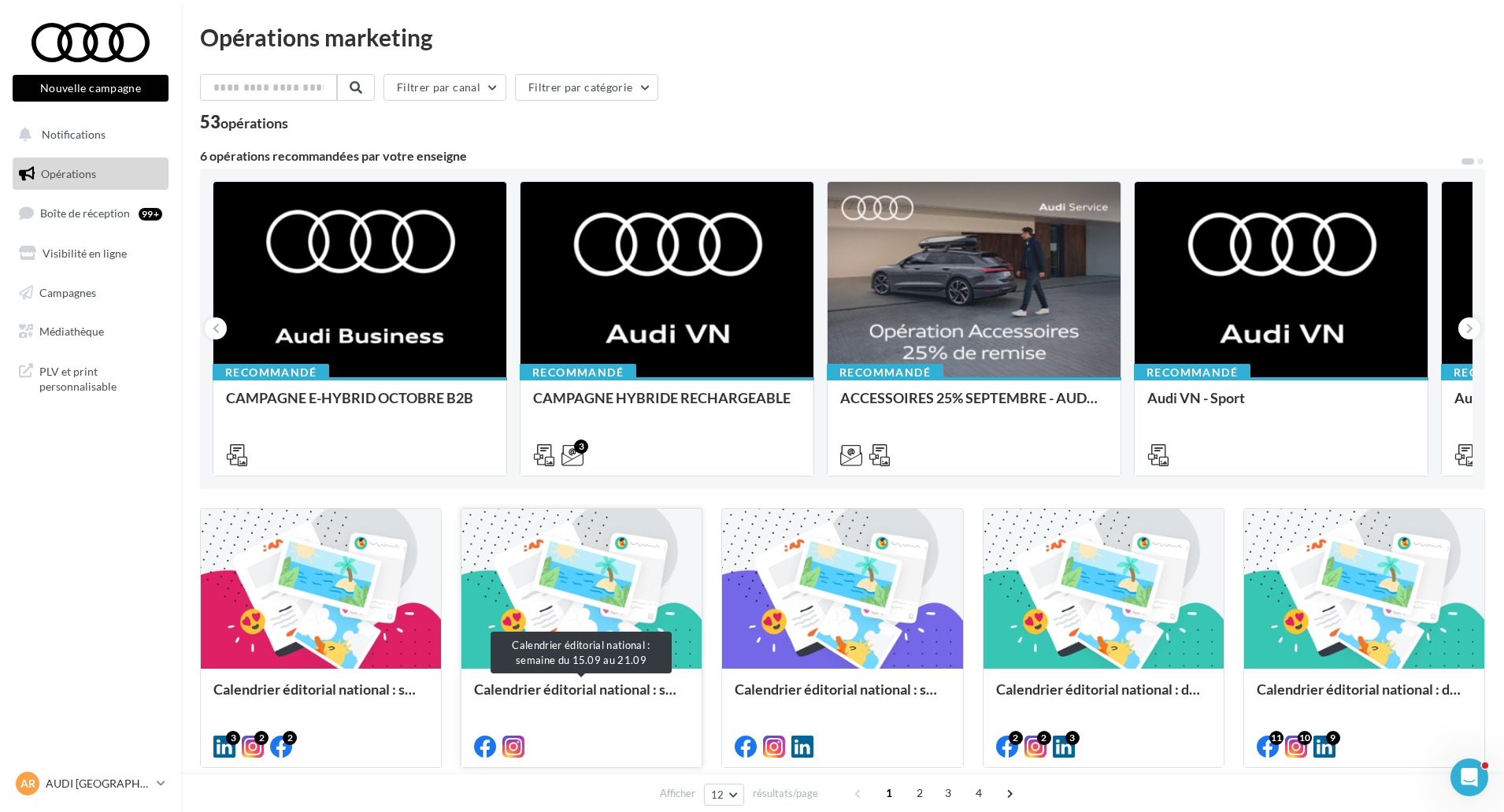
click at [579, 702] on div "Calendrier éditorial national : semaine du 15.09 au 21.09" at bounding box center [582, 696] width 215 height 32
click at [342, 679] on div "Calendrier éditorial national : semaine du 22.09 au 28.09" at bounding box center [321, 717] width 240 height 97
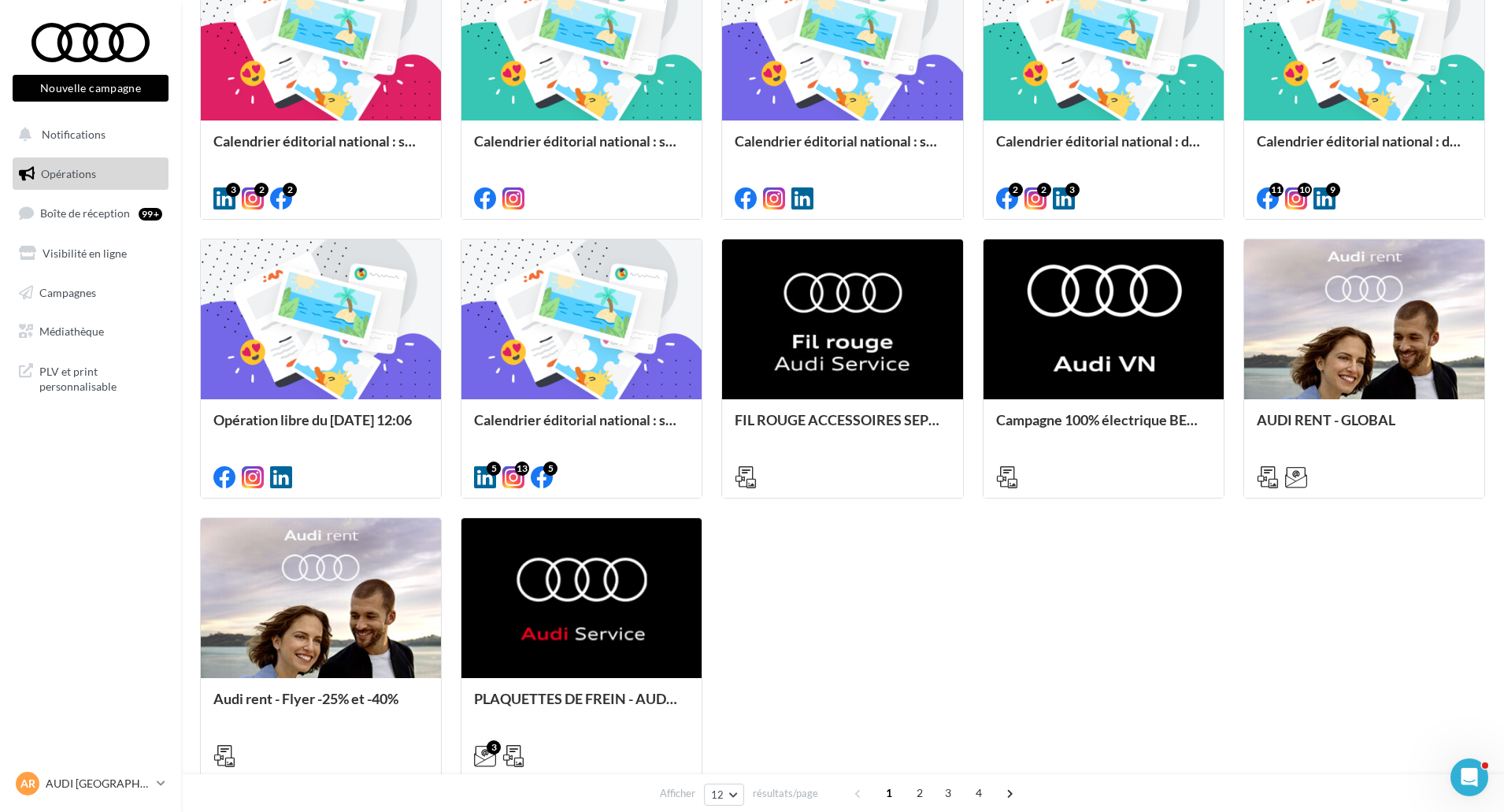
scroll to position [551, 0]
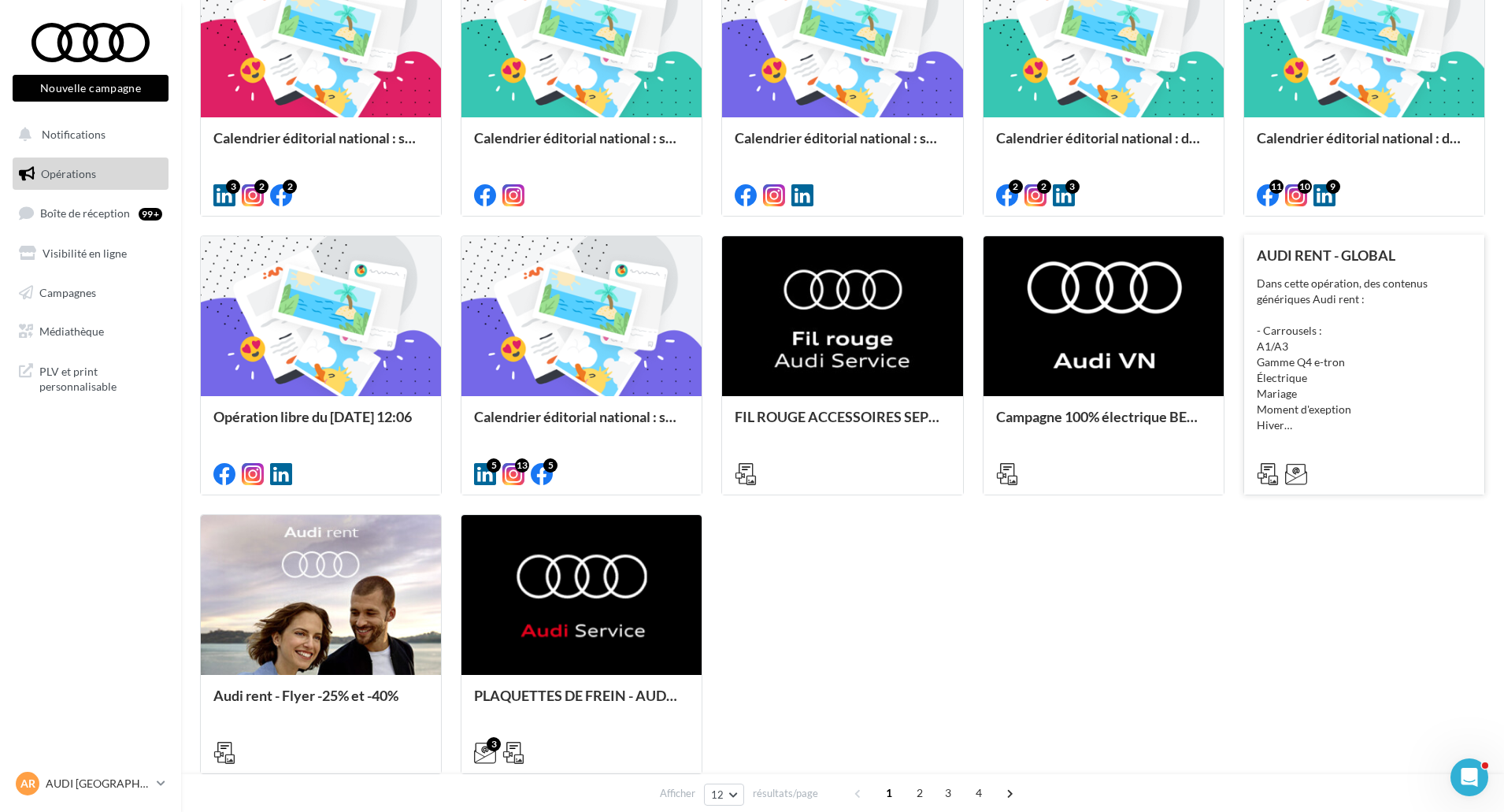
click at [1359, 268] on div "AUDI RENT - GLOBAL Dans cette opération, des contenus génériques Audi rent : - …" at bounding box center [1365, 364] width 215 height 233
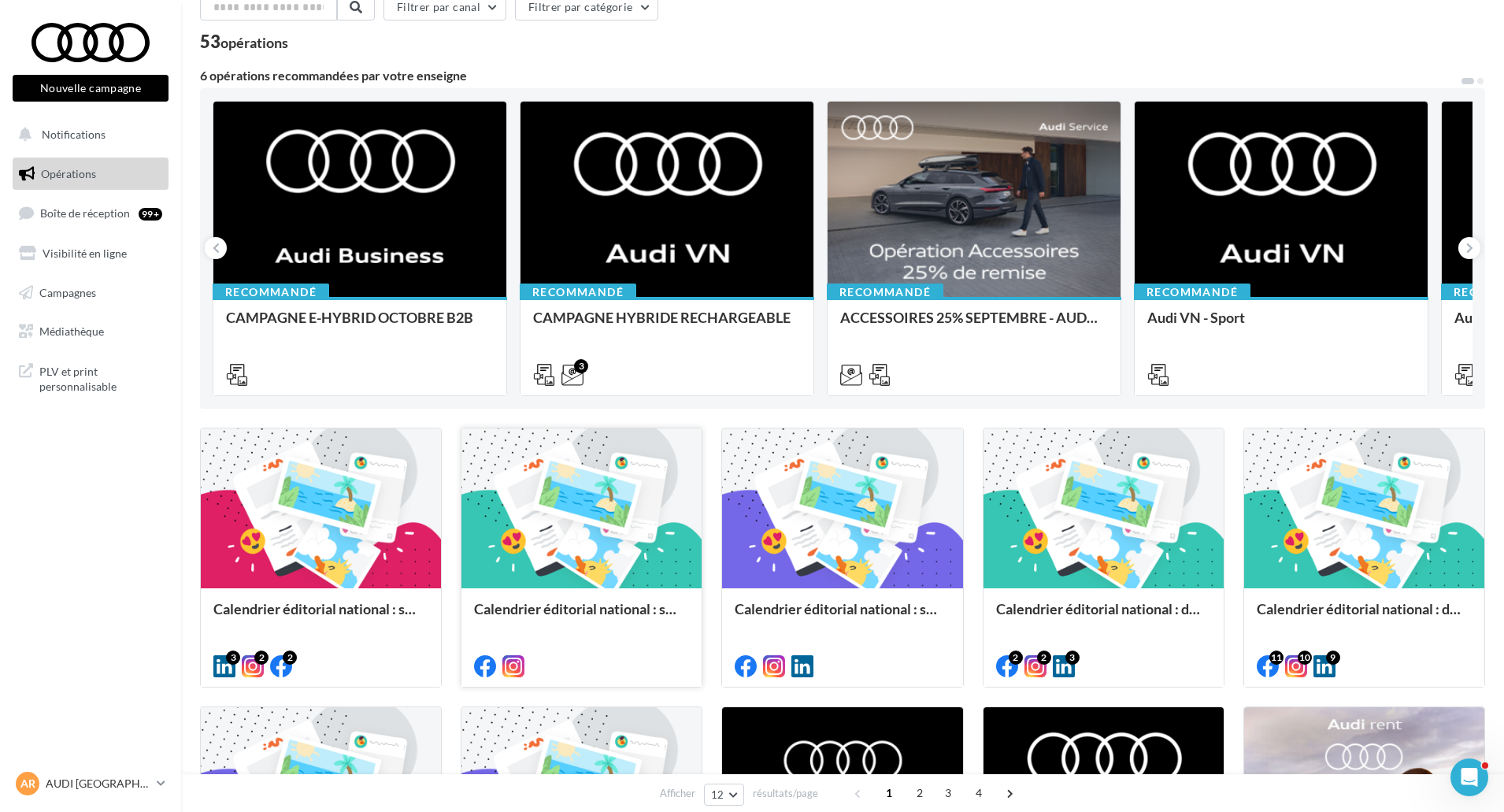
scroll to position [79, 0]
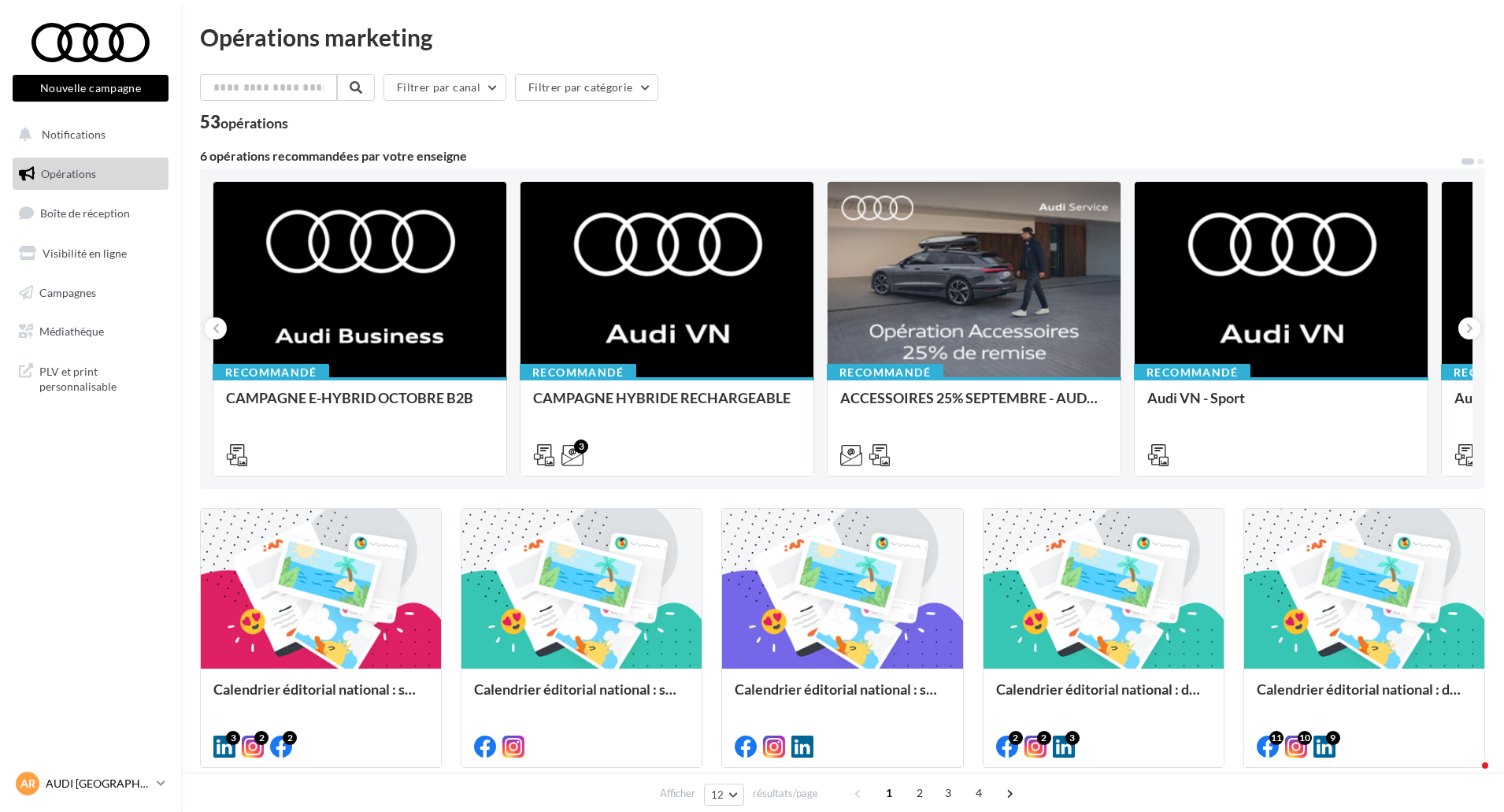
click at [81, 775] on p "AUDI [GEOGRAPHIC_DATA]" at bounding box center [98, 783] width 105 height 15
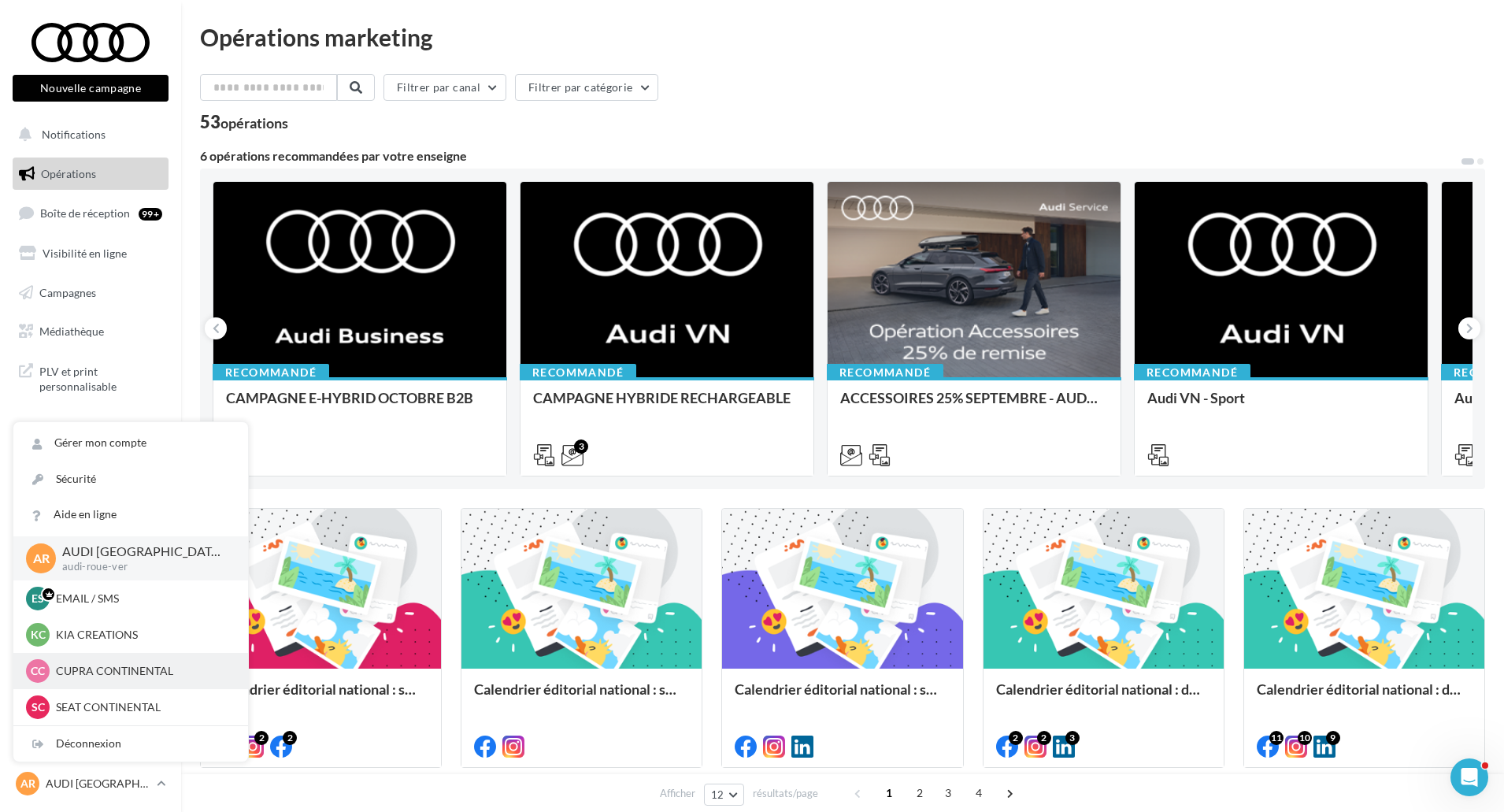
scroll to position [72, 0]
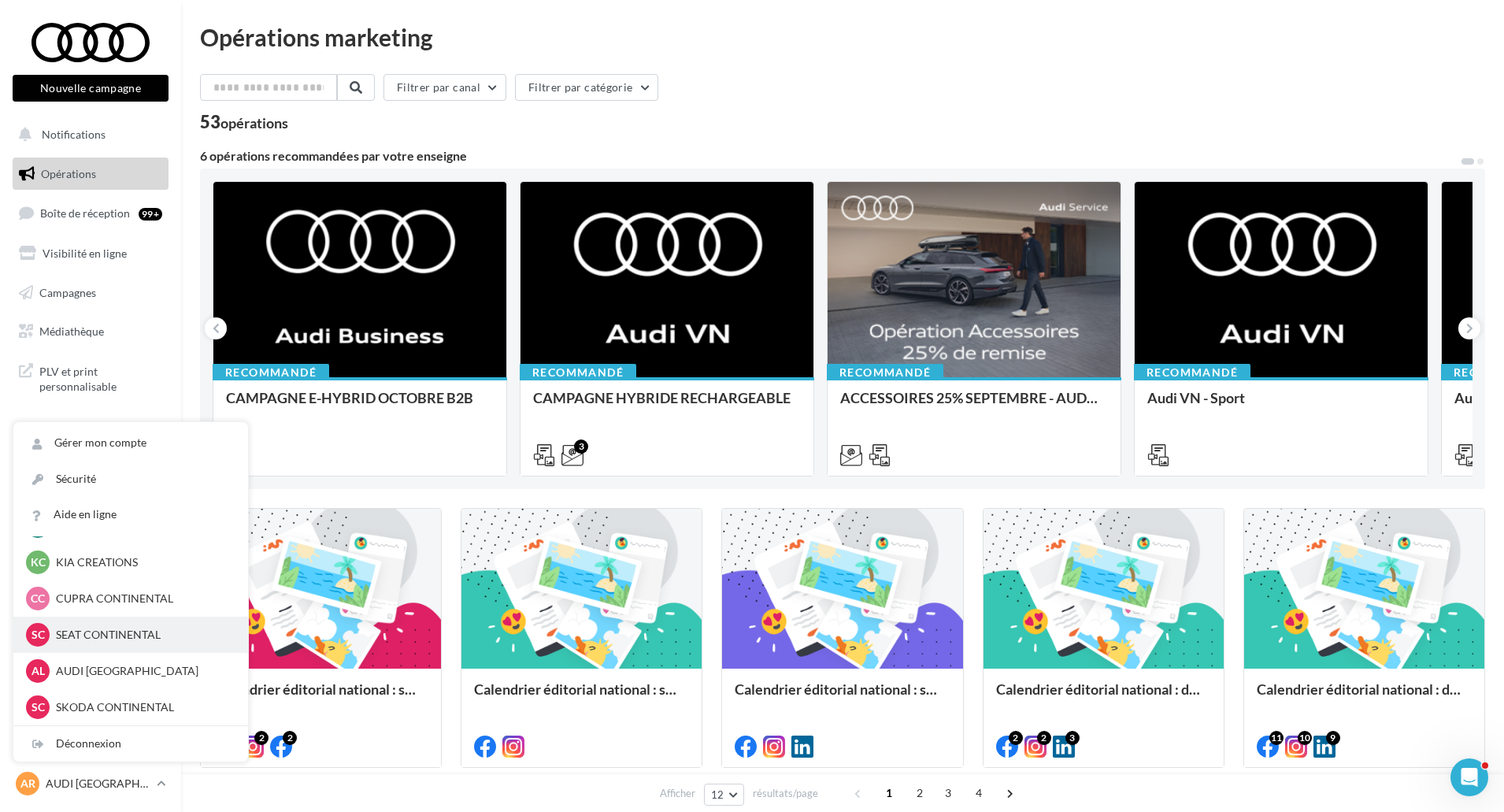
click at [138, 639] on p "SEAT CONTINENTAL" at bounding box center [143, 634] width 174 height 15
